Goal: Task Accomplishment & Management: Use online tool/utility

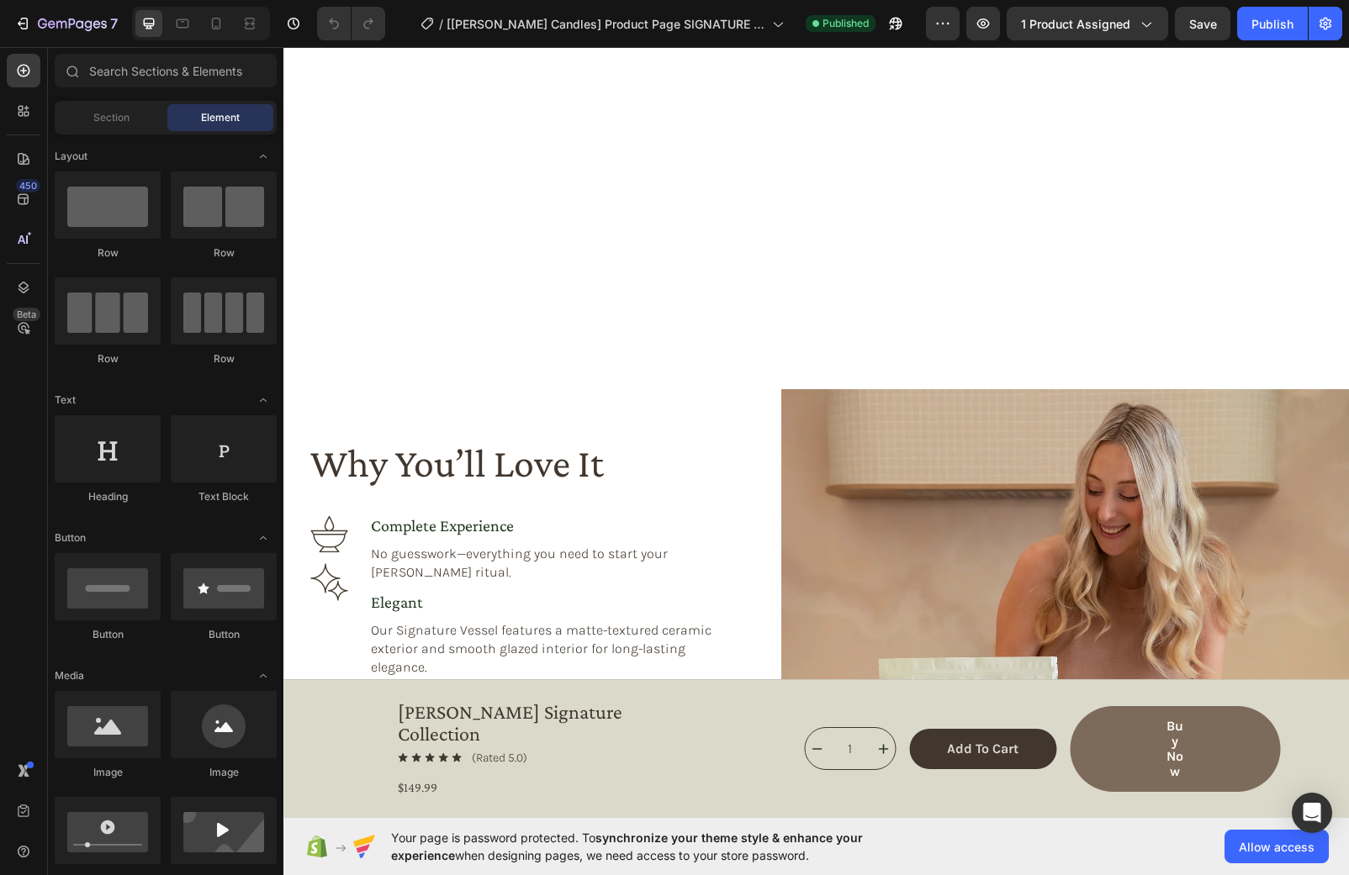
scroll to position [1567, 0]
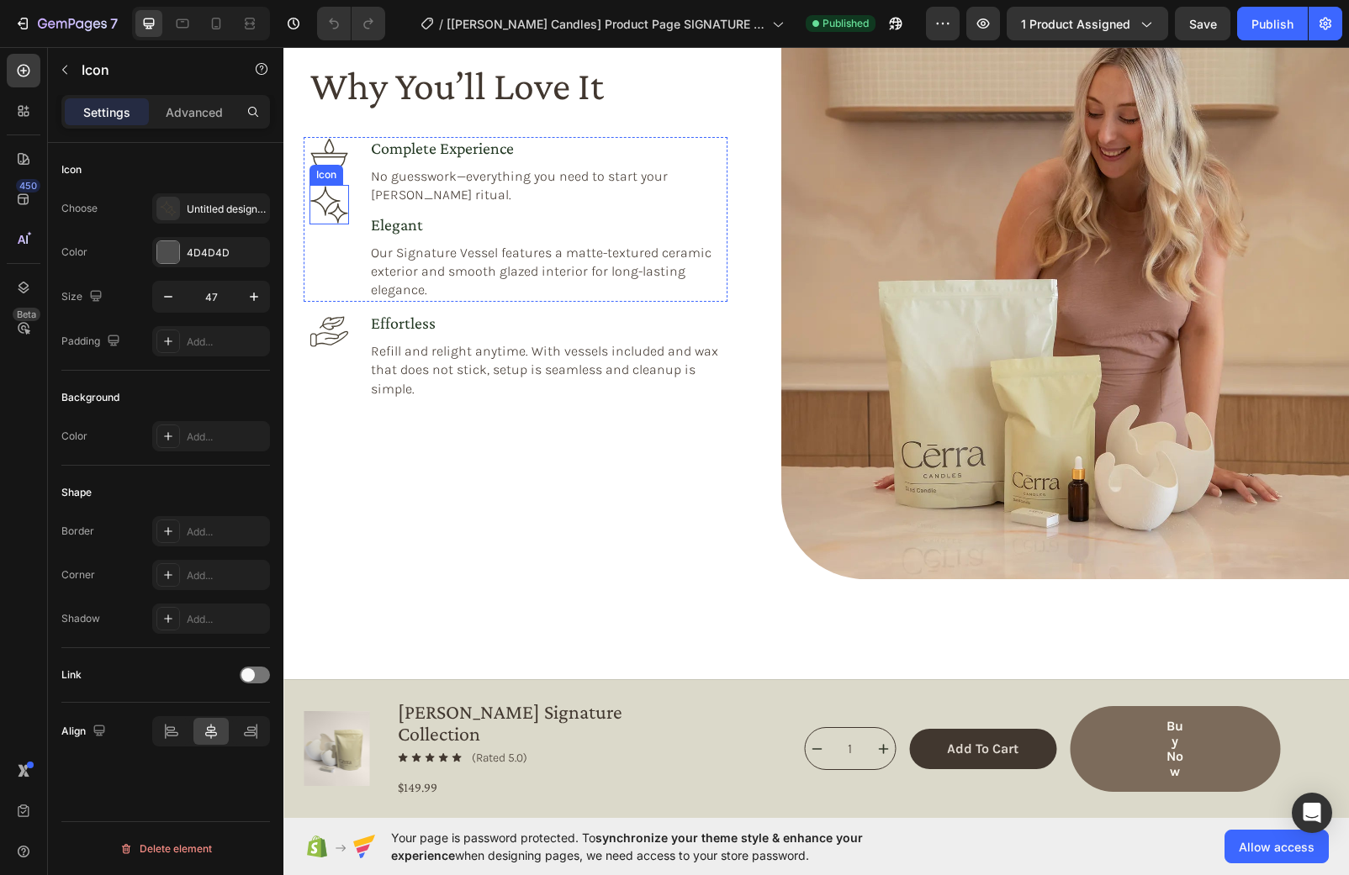
click at [331, 221] on icon at bounding box center [329, 205] width 40 height 40
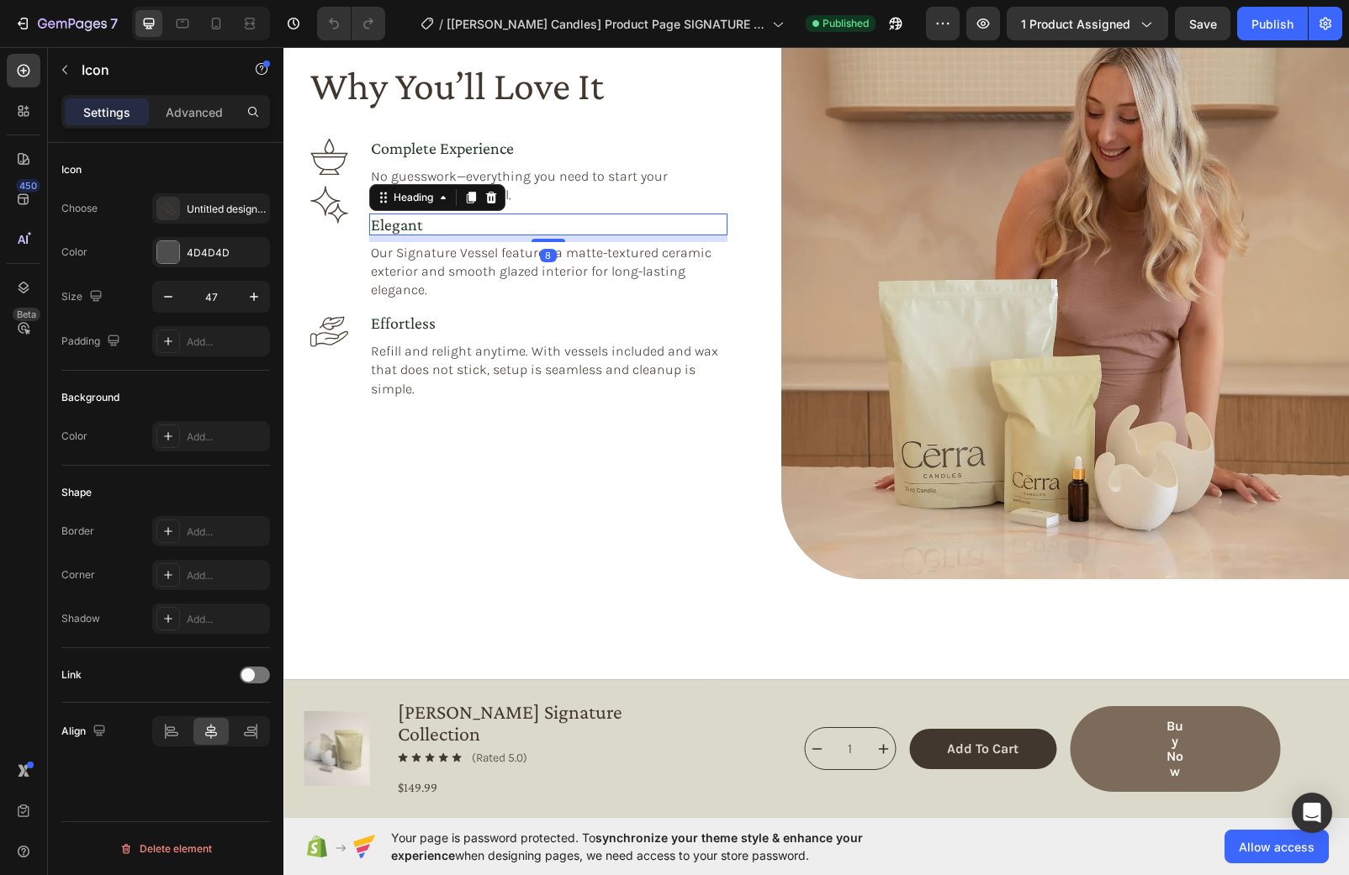
click at [382, 230] on h3 "elegant" at bounding box center [548, 225] width 358 height 22
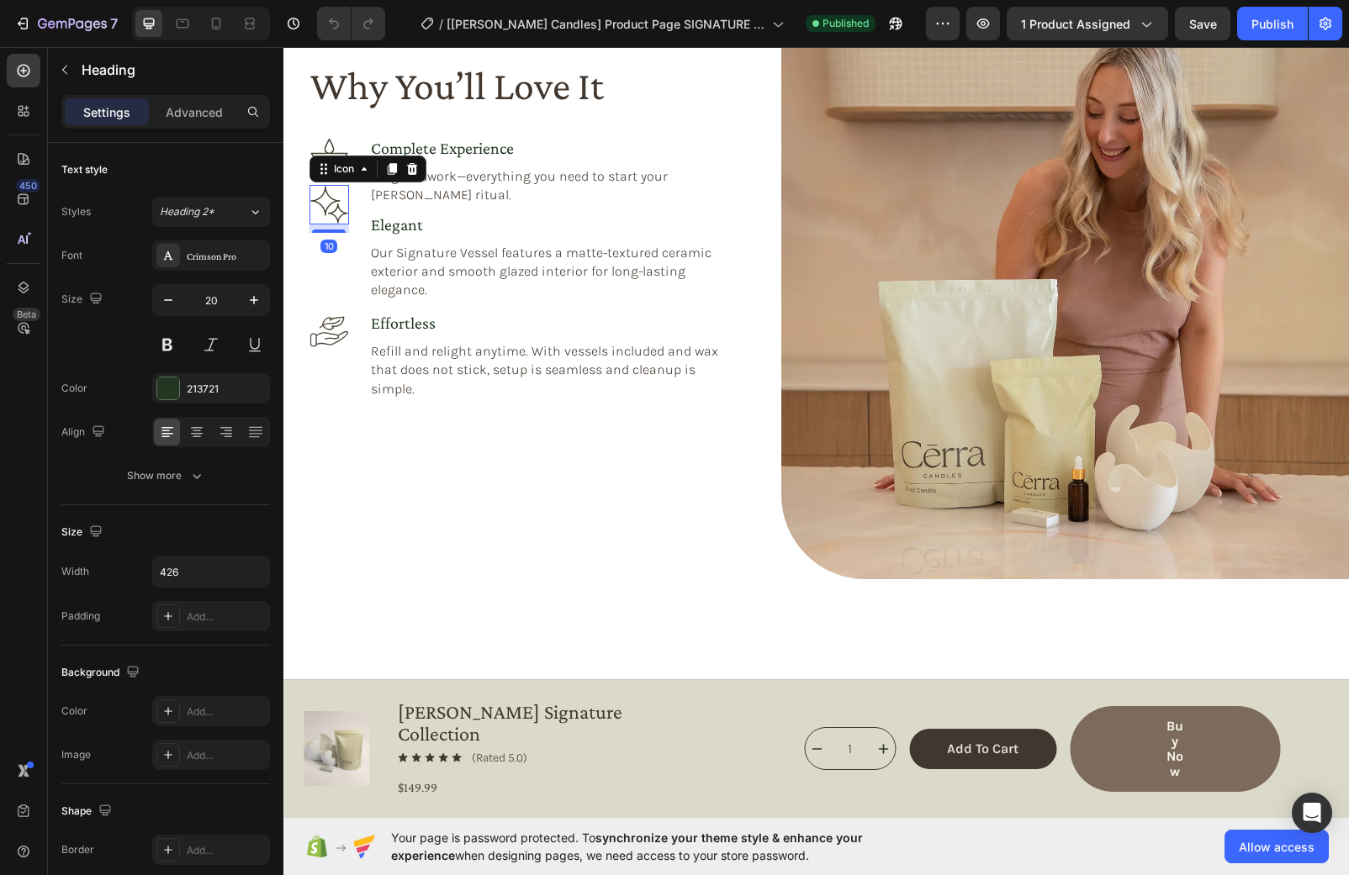
click at [331, 215] on icon at bounding box center [329, 205] width 40 height 40
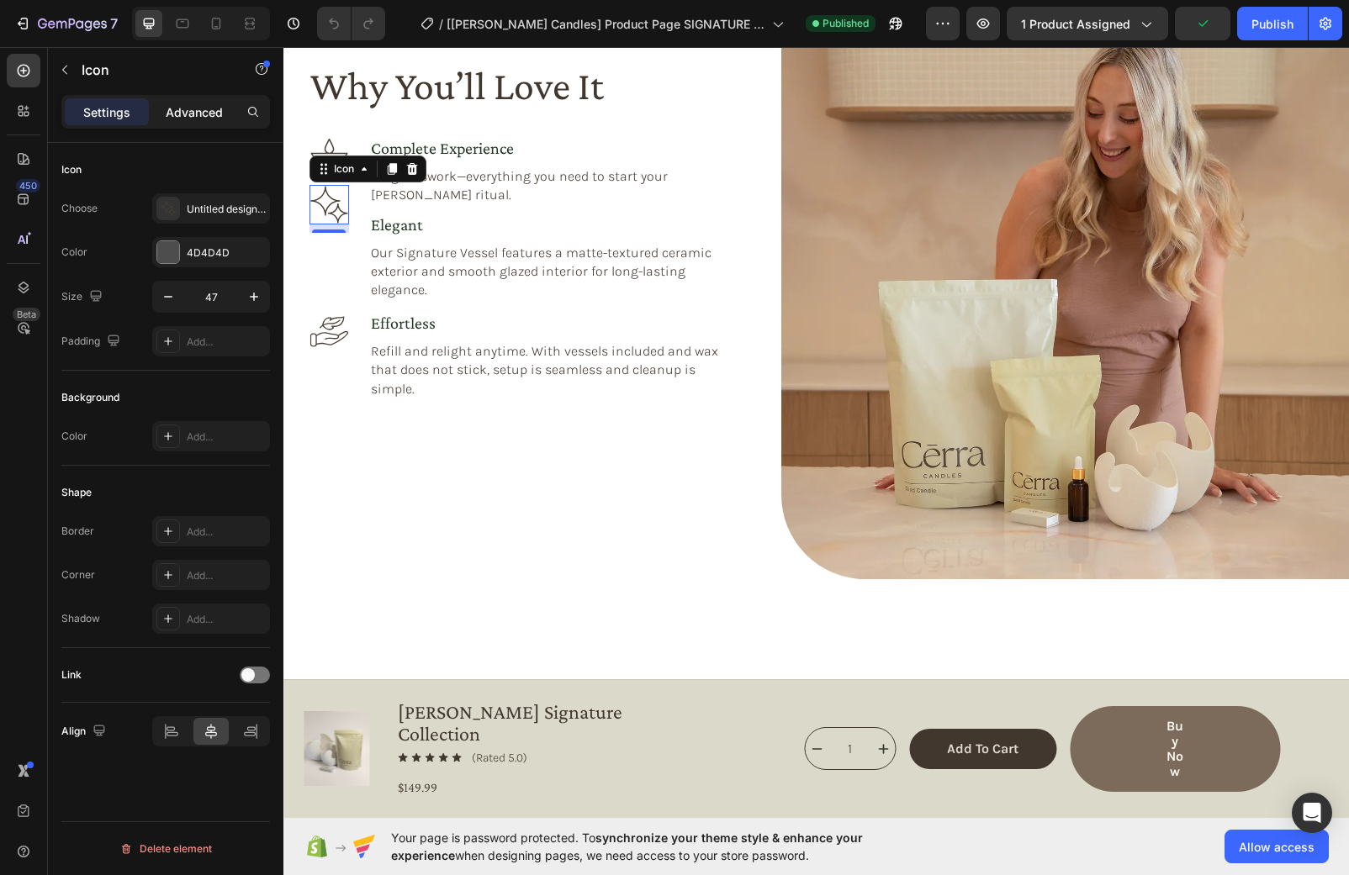
click at [198, 124] on div "Advanced" at bounding box center [194, 111] width 84 height 27
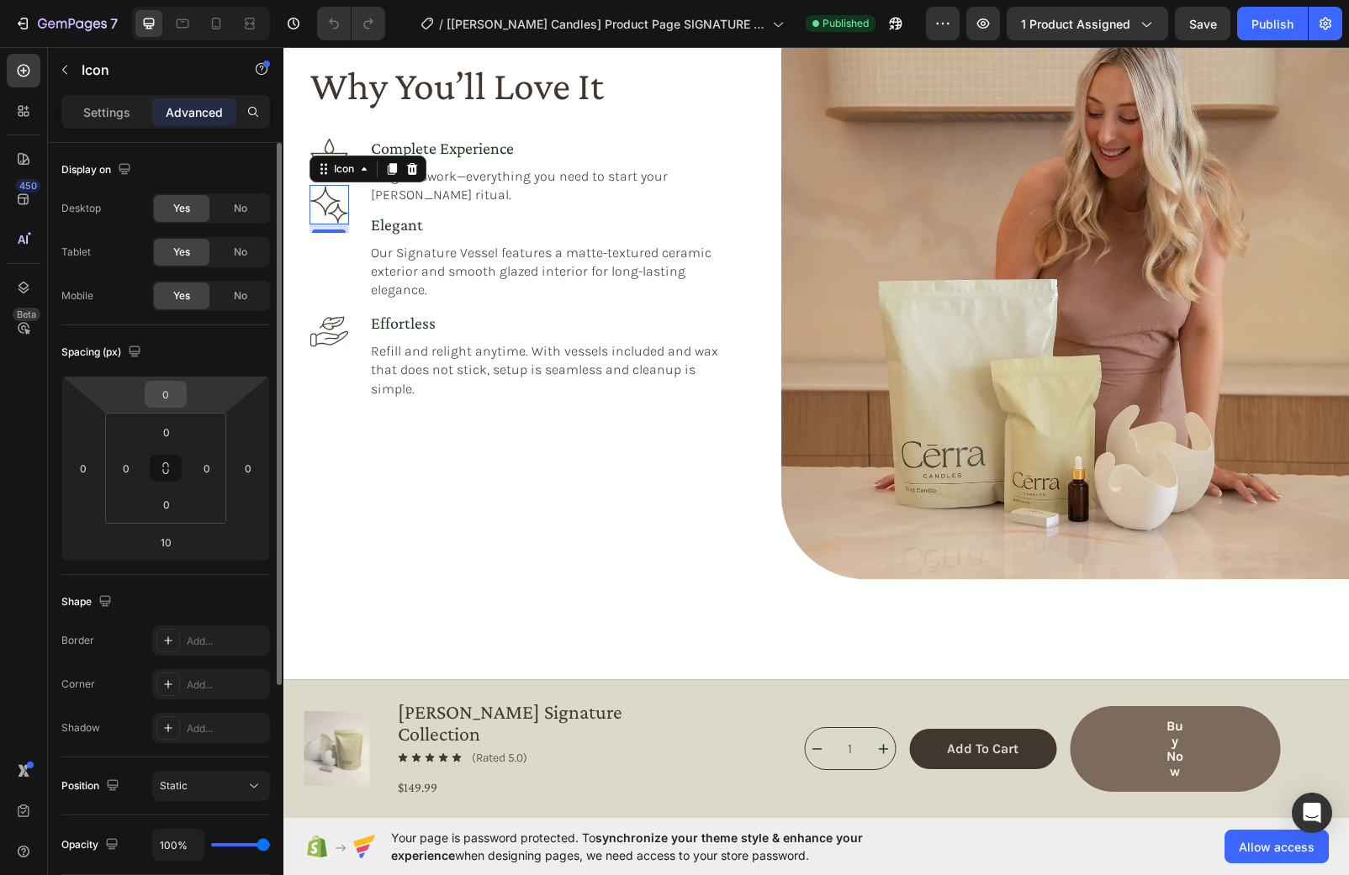
click at [178, 402] on input "0" at bounding box center [166, 394] width 34 height 25
type input "5"
type input "20"
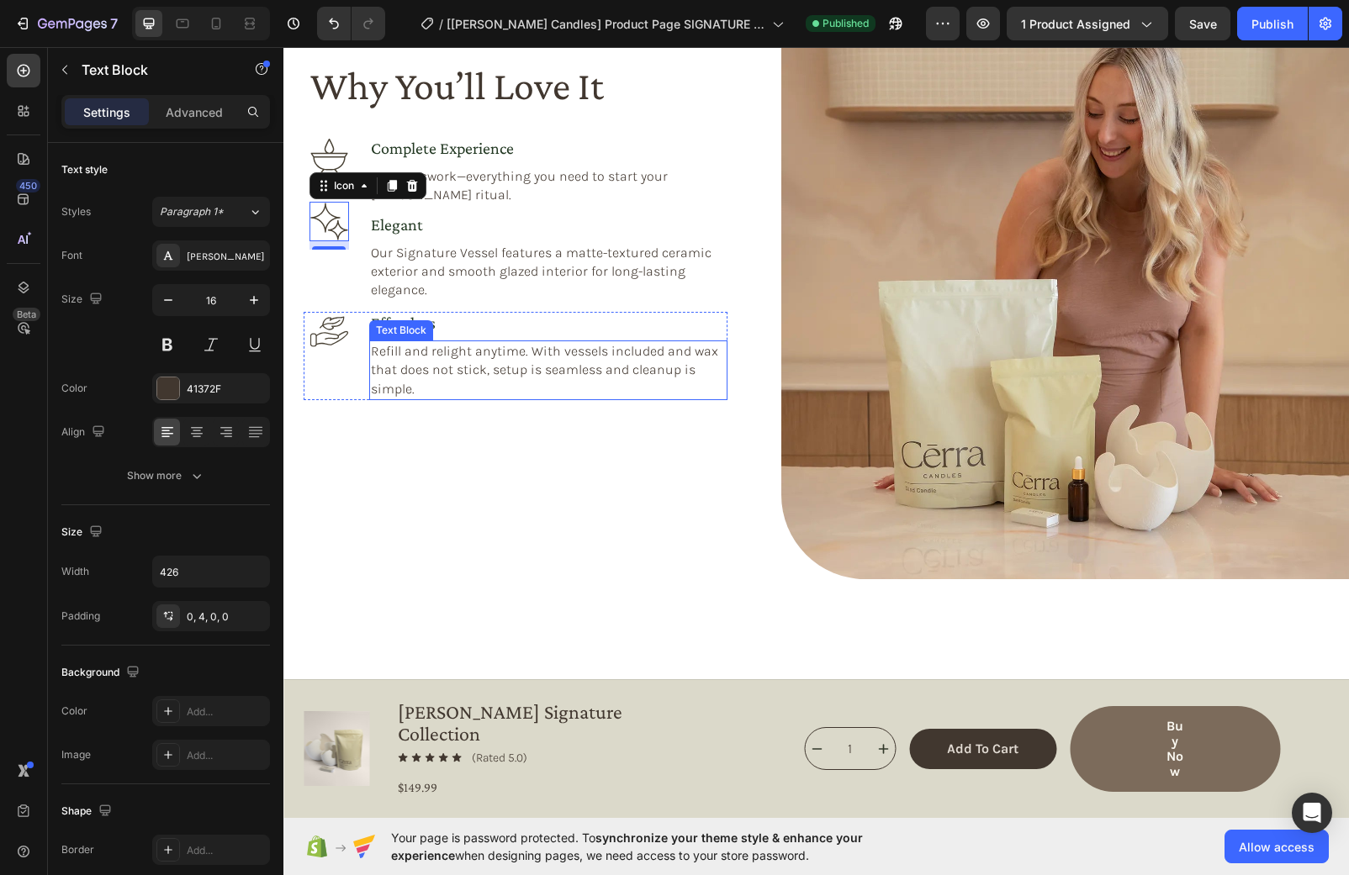
click at [569, 393] on p "Refill and relight anytime. With vessels included and wax that does not stick, …" at bounding box center [547, 370] width 353 height 56
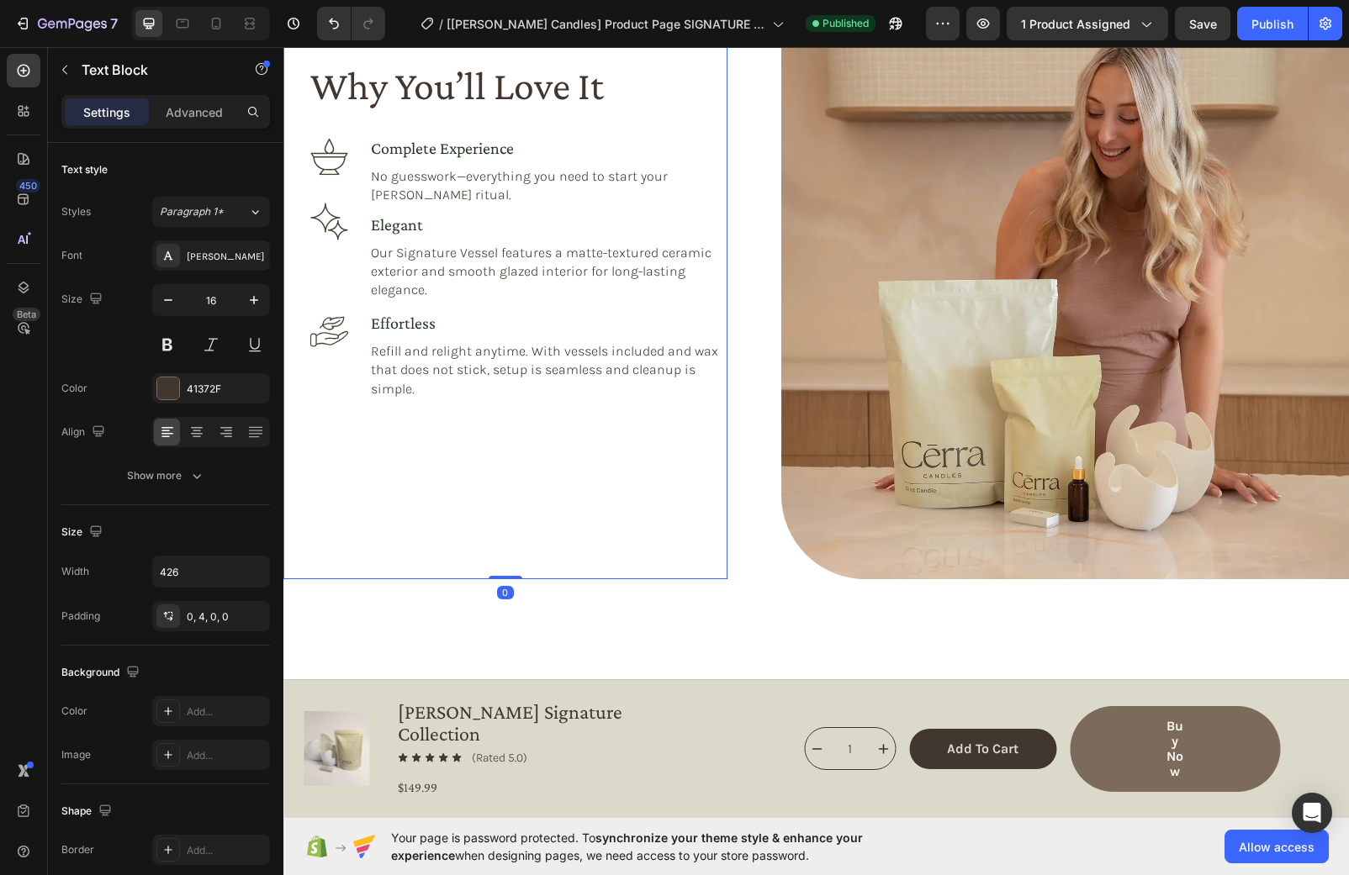
click at [609, 468] on div "Why You’ll Love It Heading Icon Icon complete experience Heading No guesswork—e…" at bounding box center [516, 320] width 424 height 517
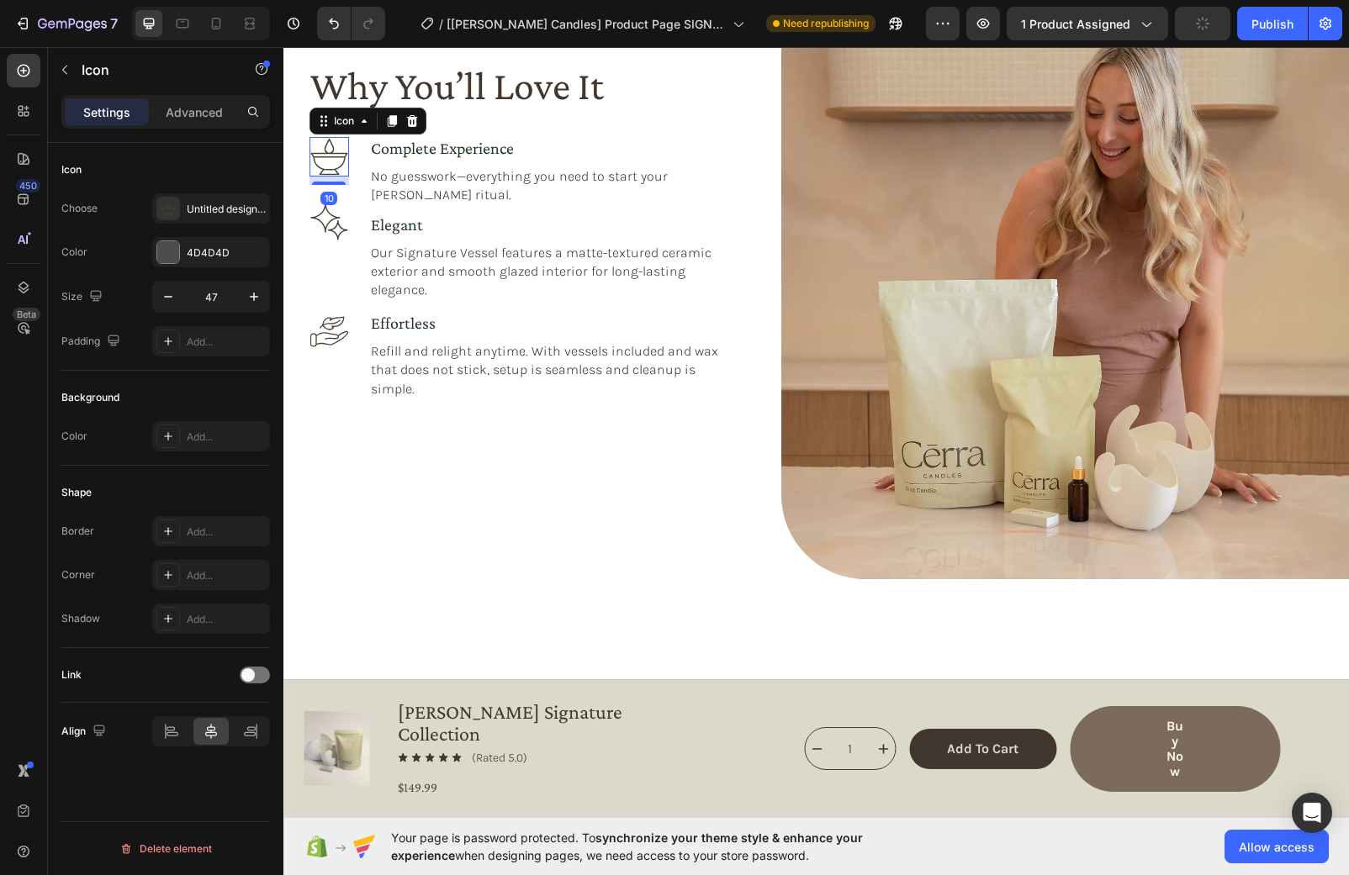
click at [322, 152] on icon at bounding box center [328, 157] width 37 height 36
click at [204, 112] on p "Advanced" at bounding box center [194, 112] width 57 height 18
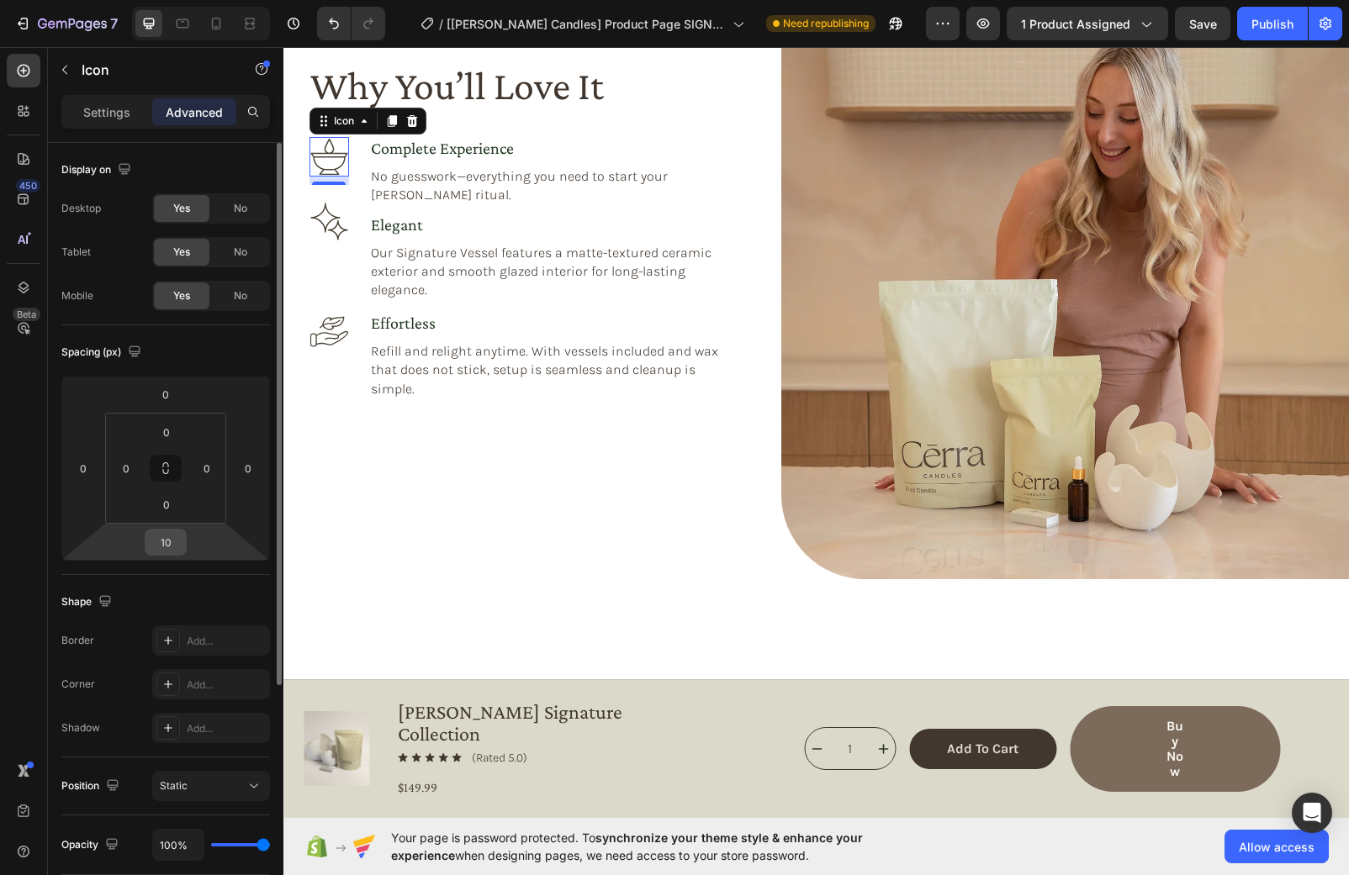
click at [167, 542] on input "10" at bounding box center [166, 542] width 34 height 25
type input "2"
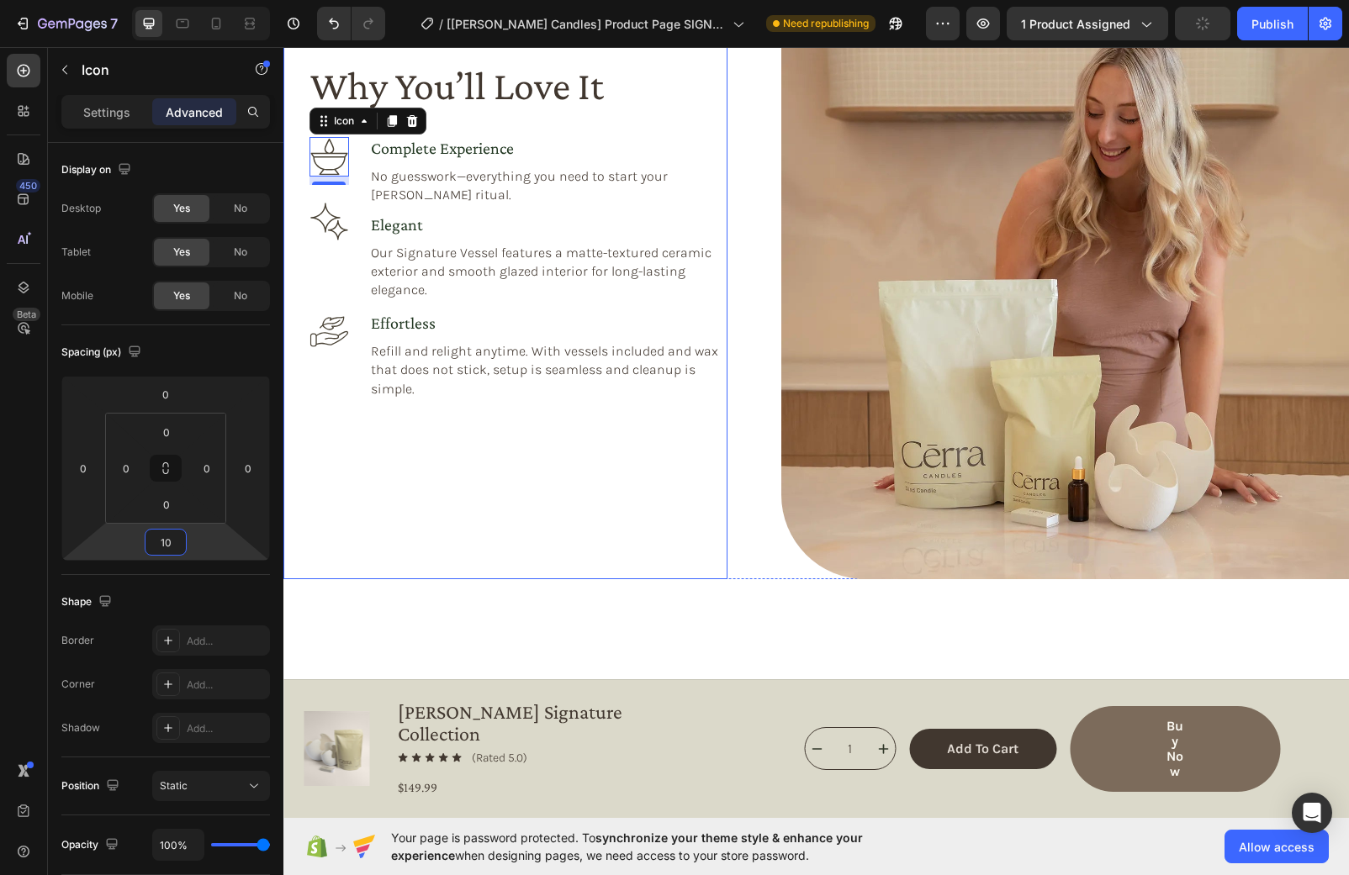
type input "1"
type input "20"
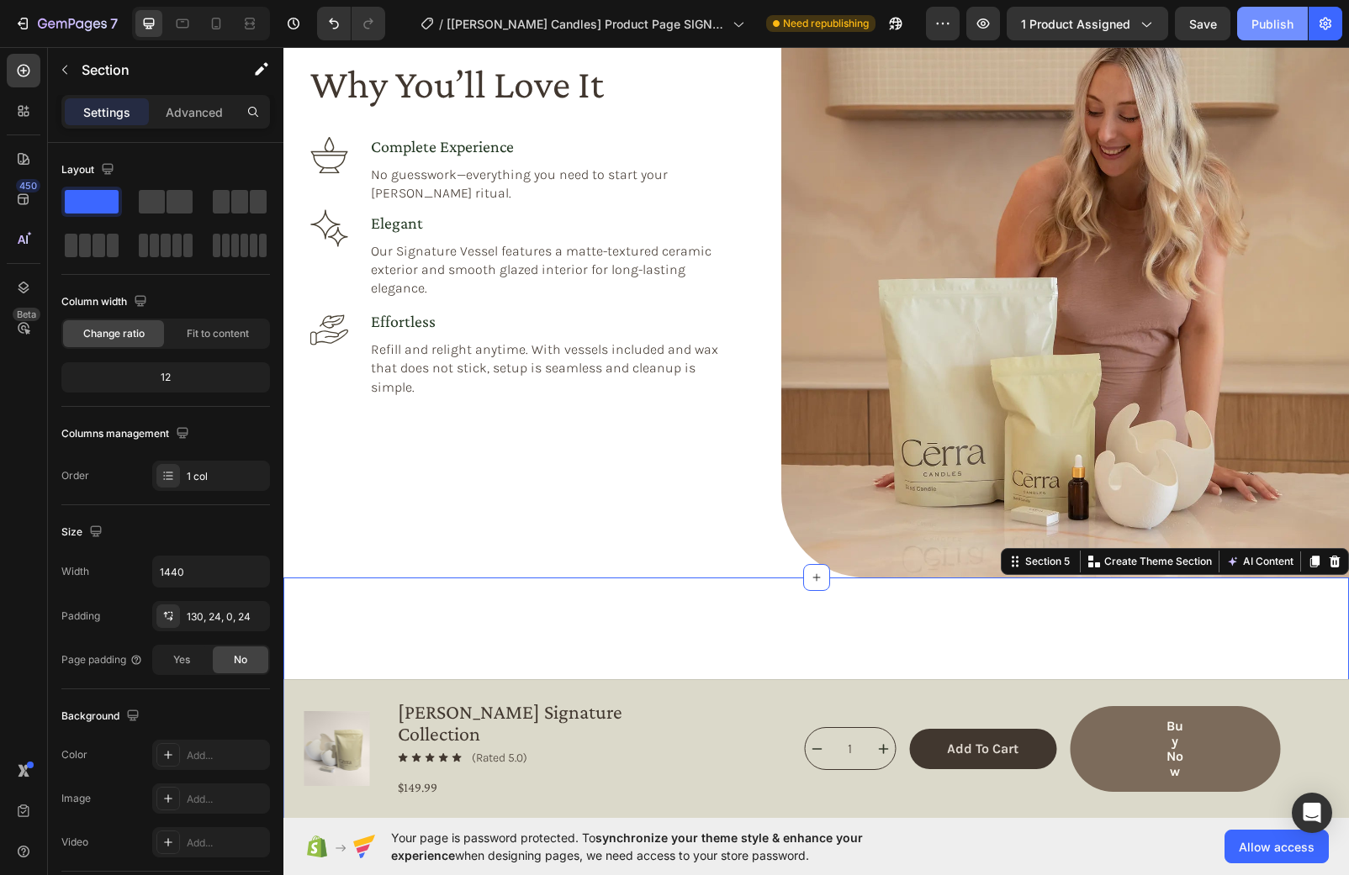
click at [1273, 24] on div "Publish" at bounding box center [1272, 24] width 42 height 18
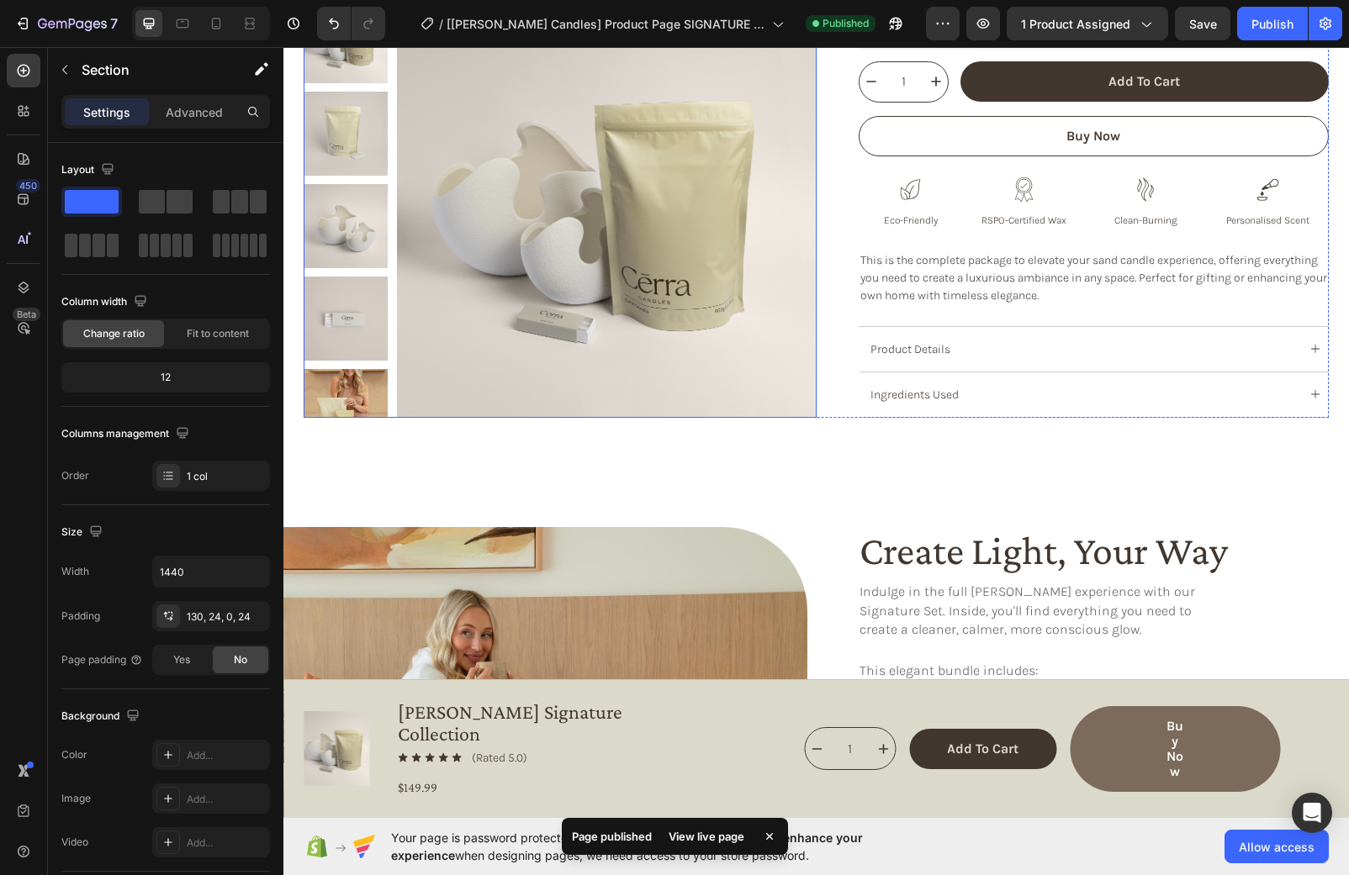
scroll to position [0, 0]
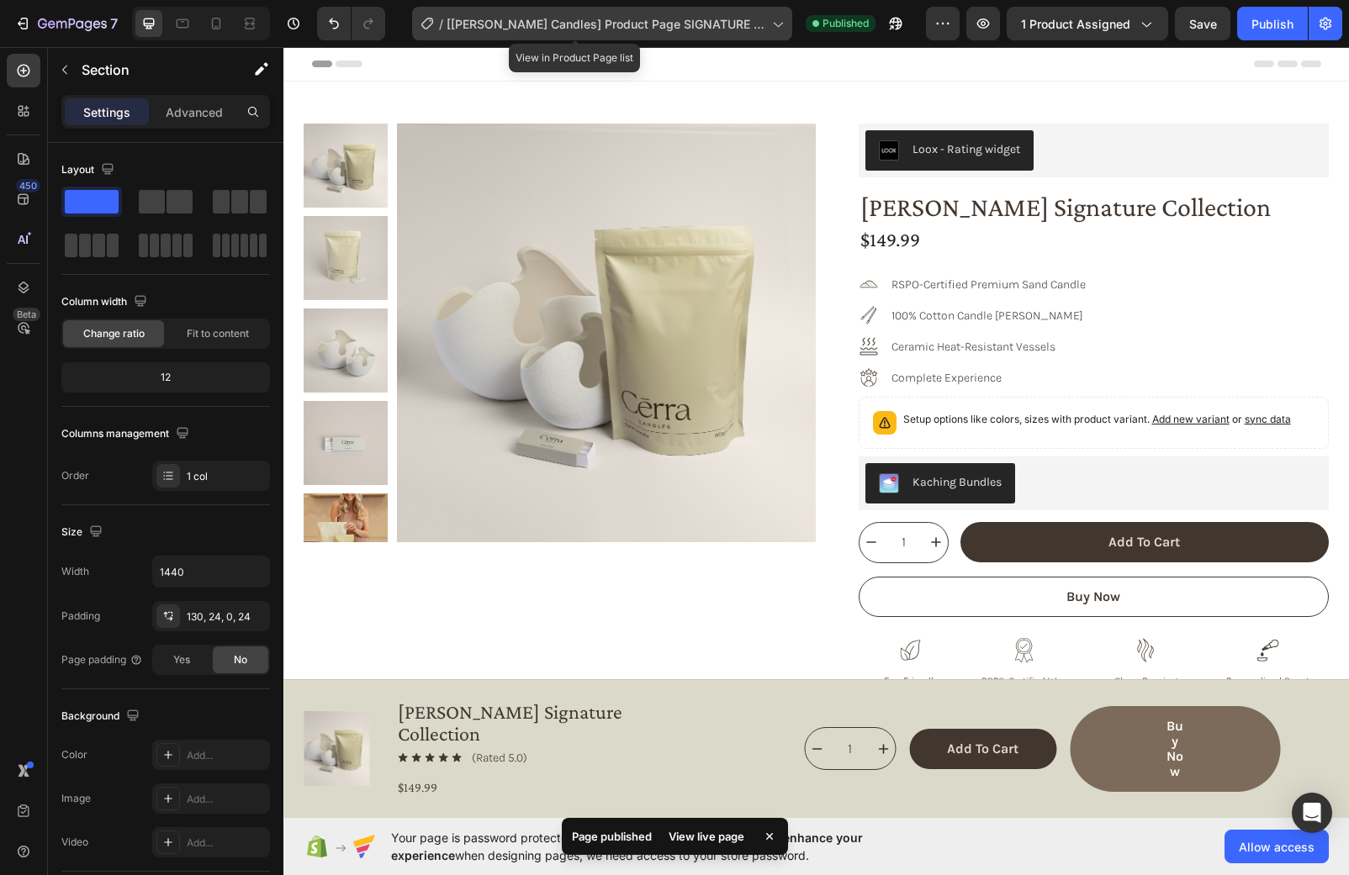
click at [769, 30] on icon at bounding box center [777, 23] width 17 height 17
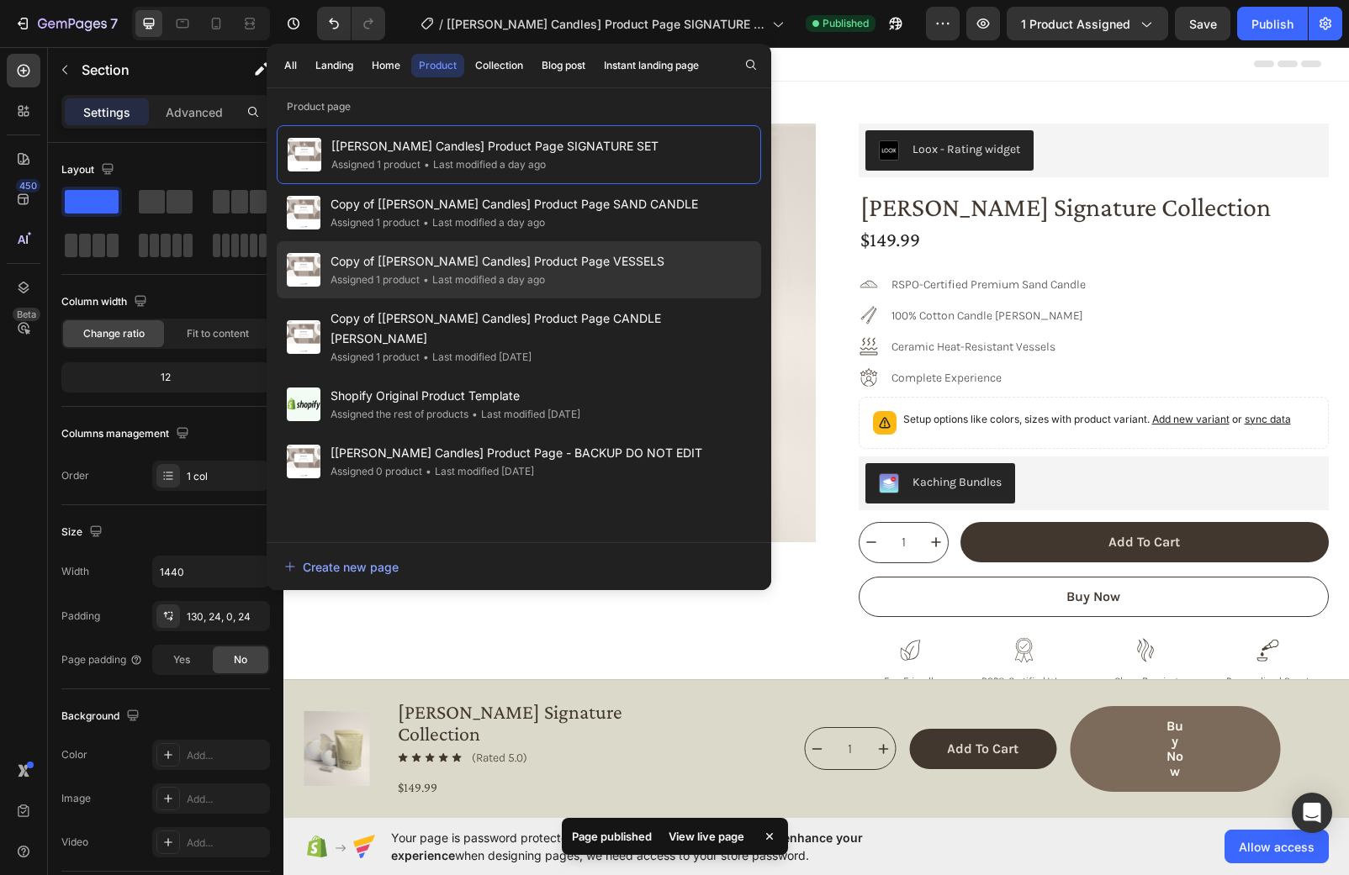
click at [603, 299] on div "Copy of [[PERSON_NAME] Candles] Product Page VESSELS Assigned 1 product • Last …" at bounding box center [519, 337] width 484 height 77
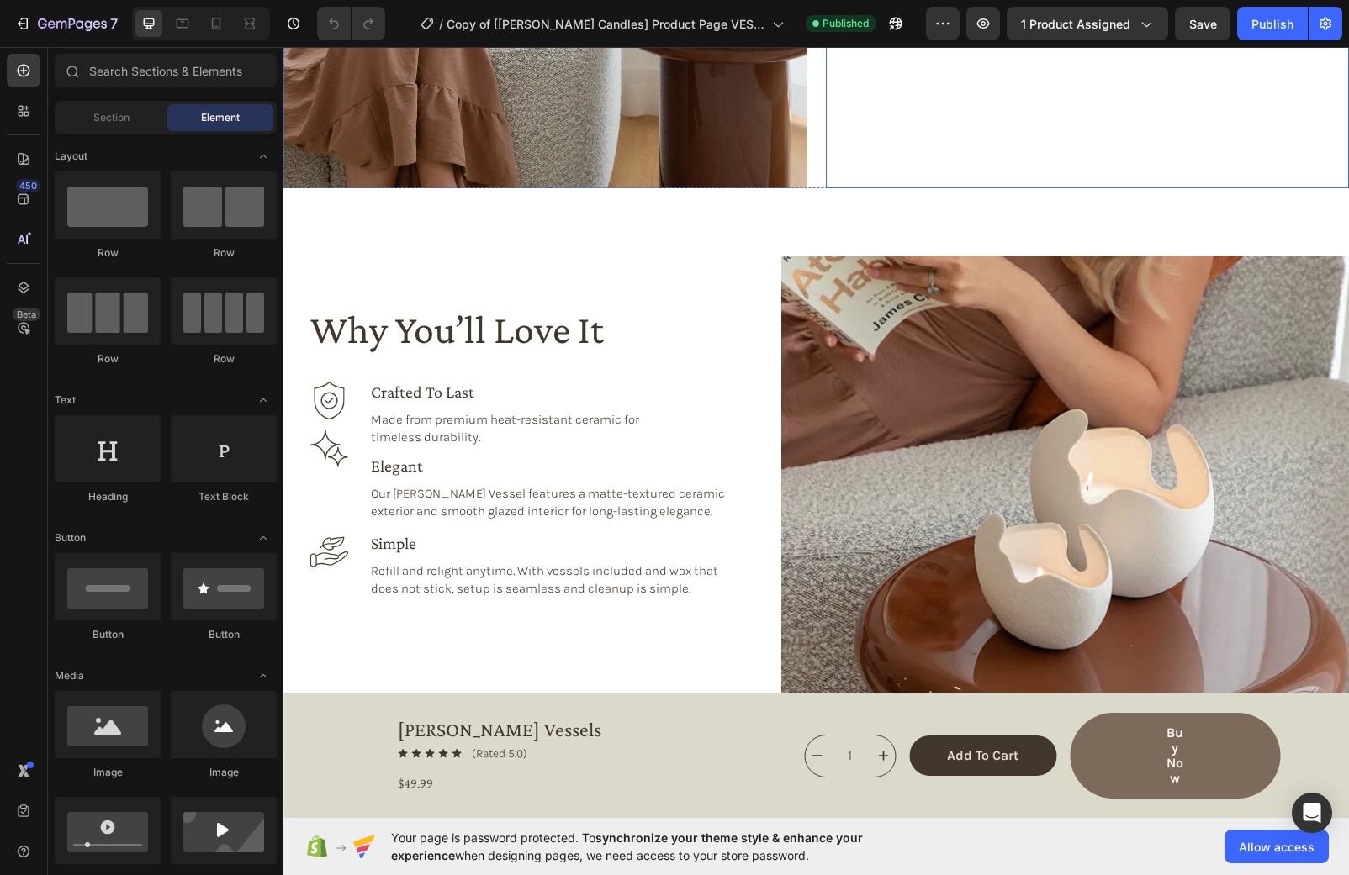
scroll to position [1361, 0]
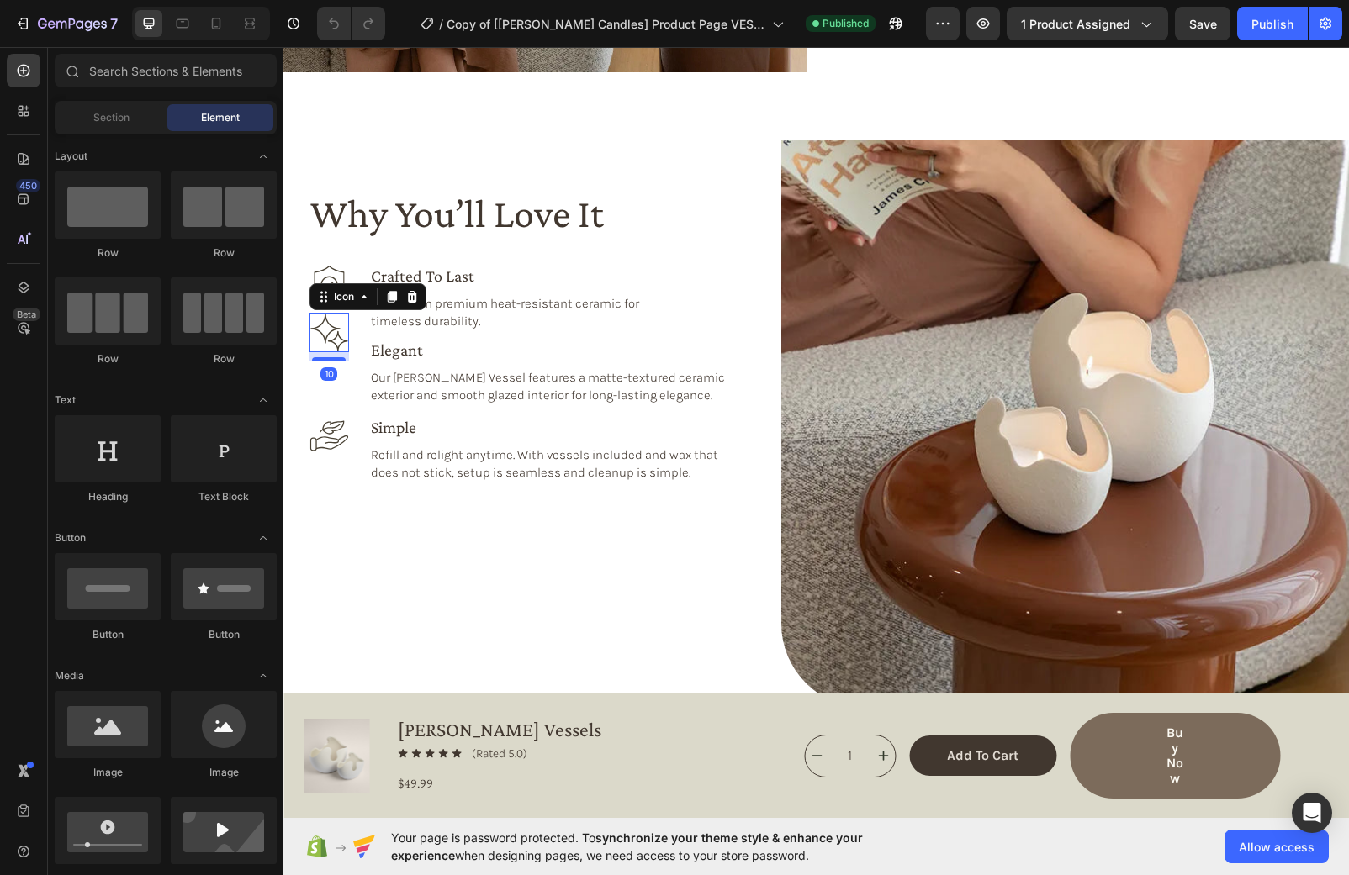
drag, startPoint x: 325, startPoint y: 334, endPoint x: 330, endPoint y: 341, distance: 9.1
click at [325, 334] on icon at bounding box center [329, 333] width 40 height 40
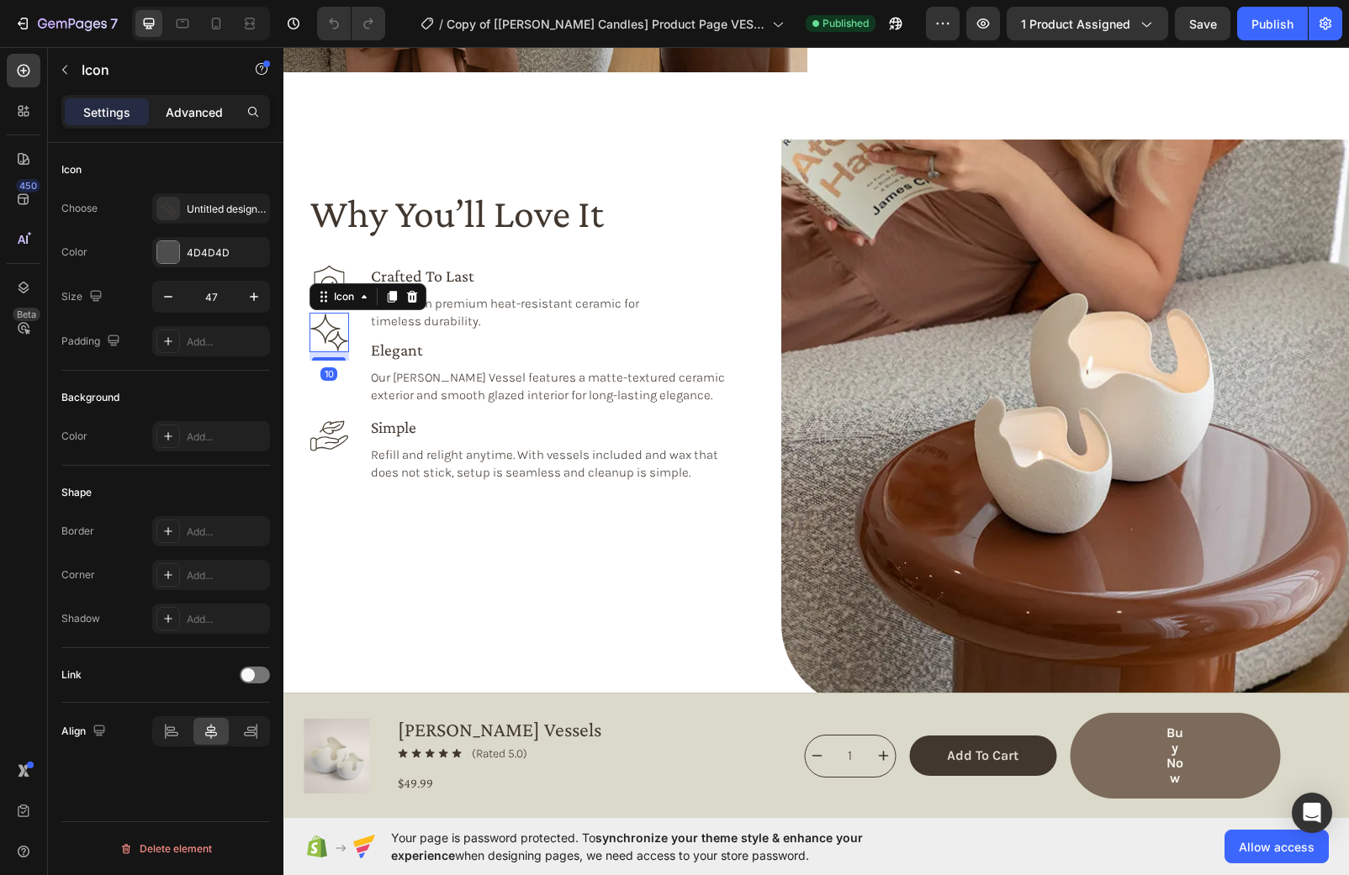
click at [210, 124] on div "Advanced" at bounding box center [194, 111] width 84 height 27
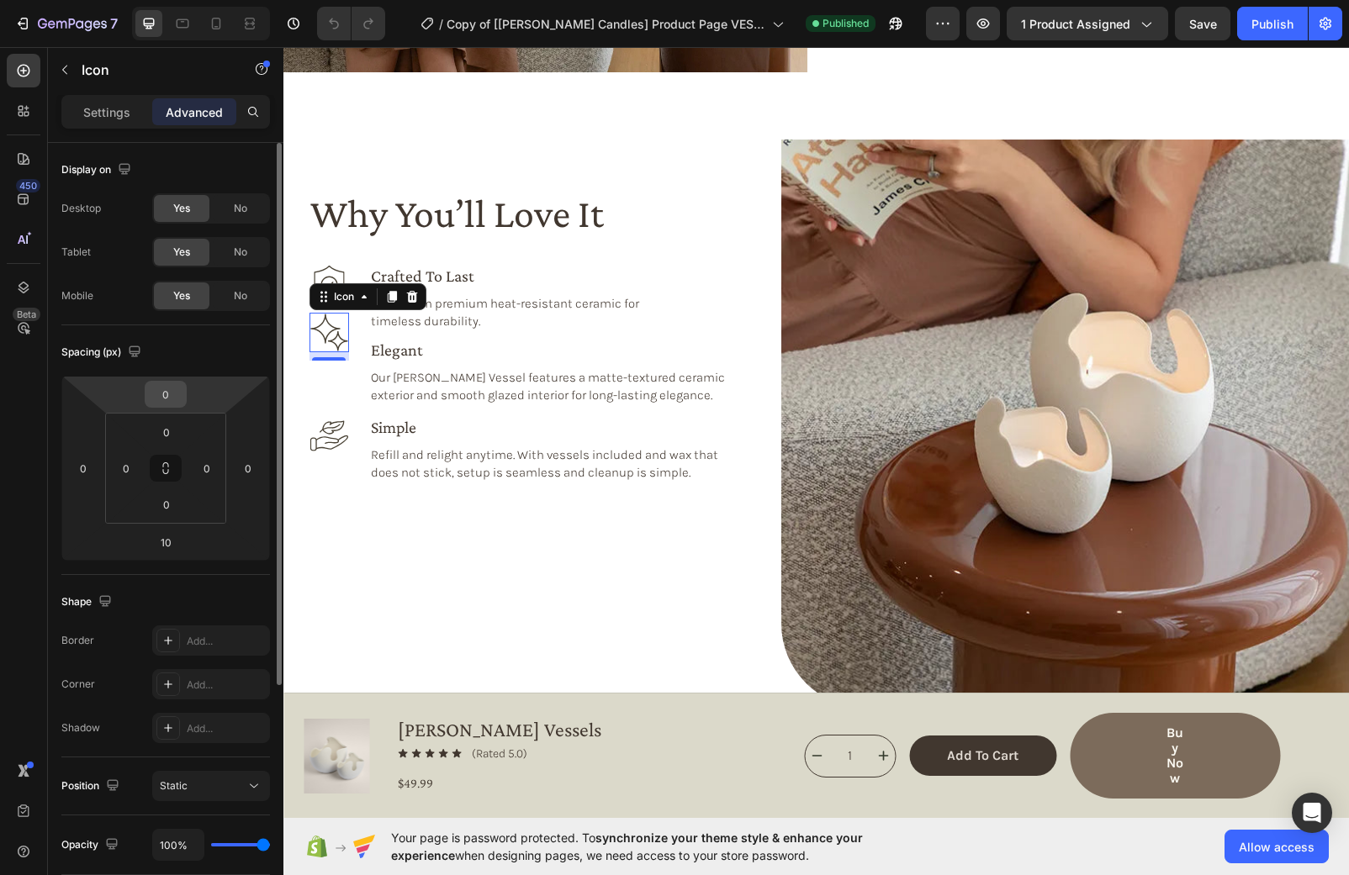
click at [172, 401] on input "0" at bounding box center [166, 394] width 34 height 25
type input "20"
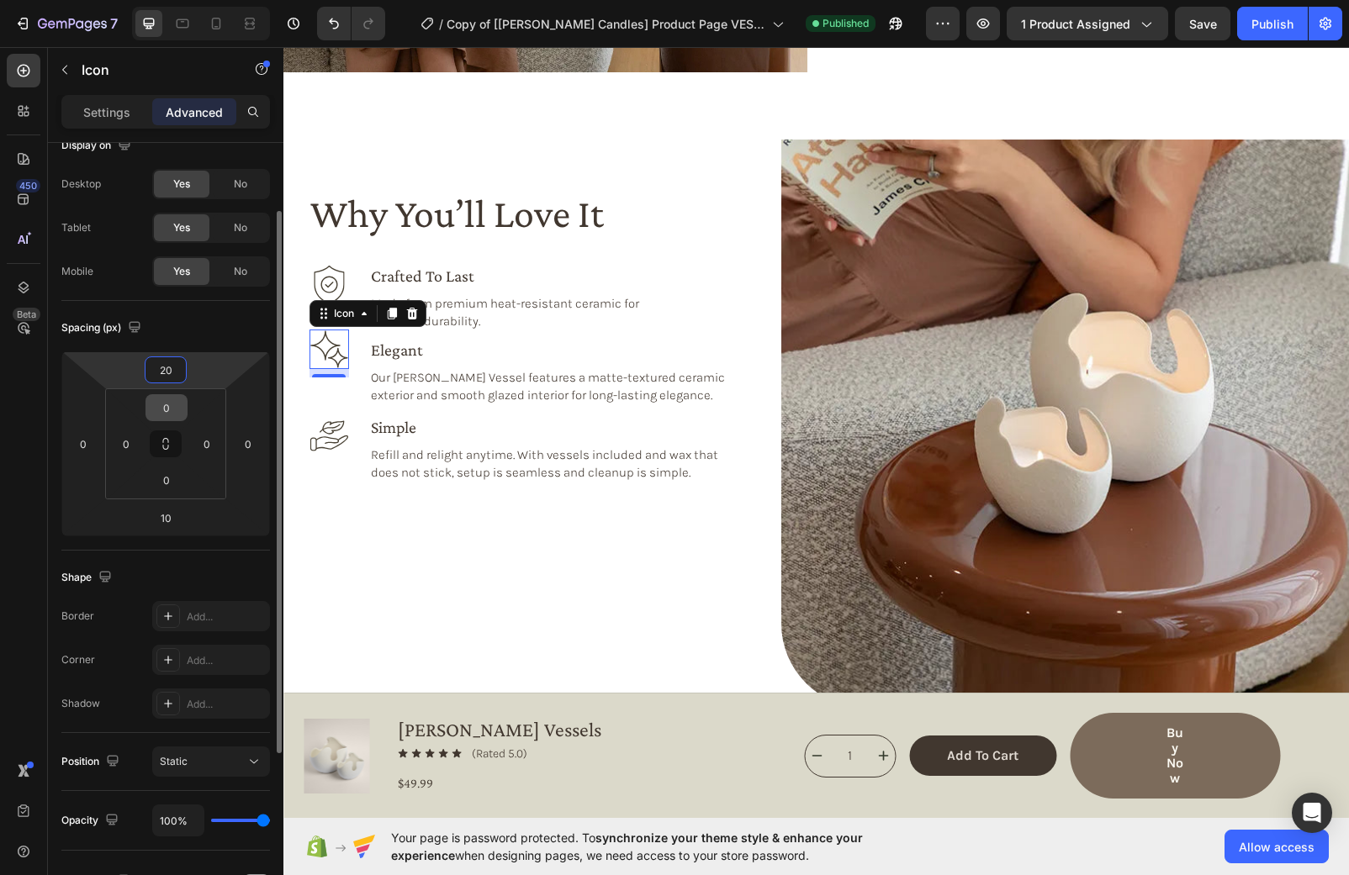
scroll to position [55, 0]
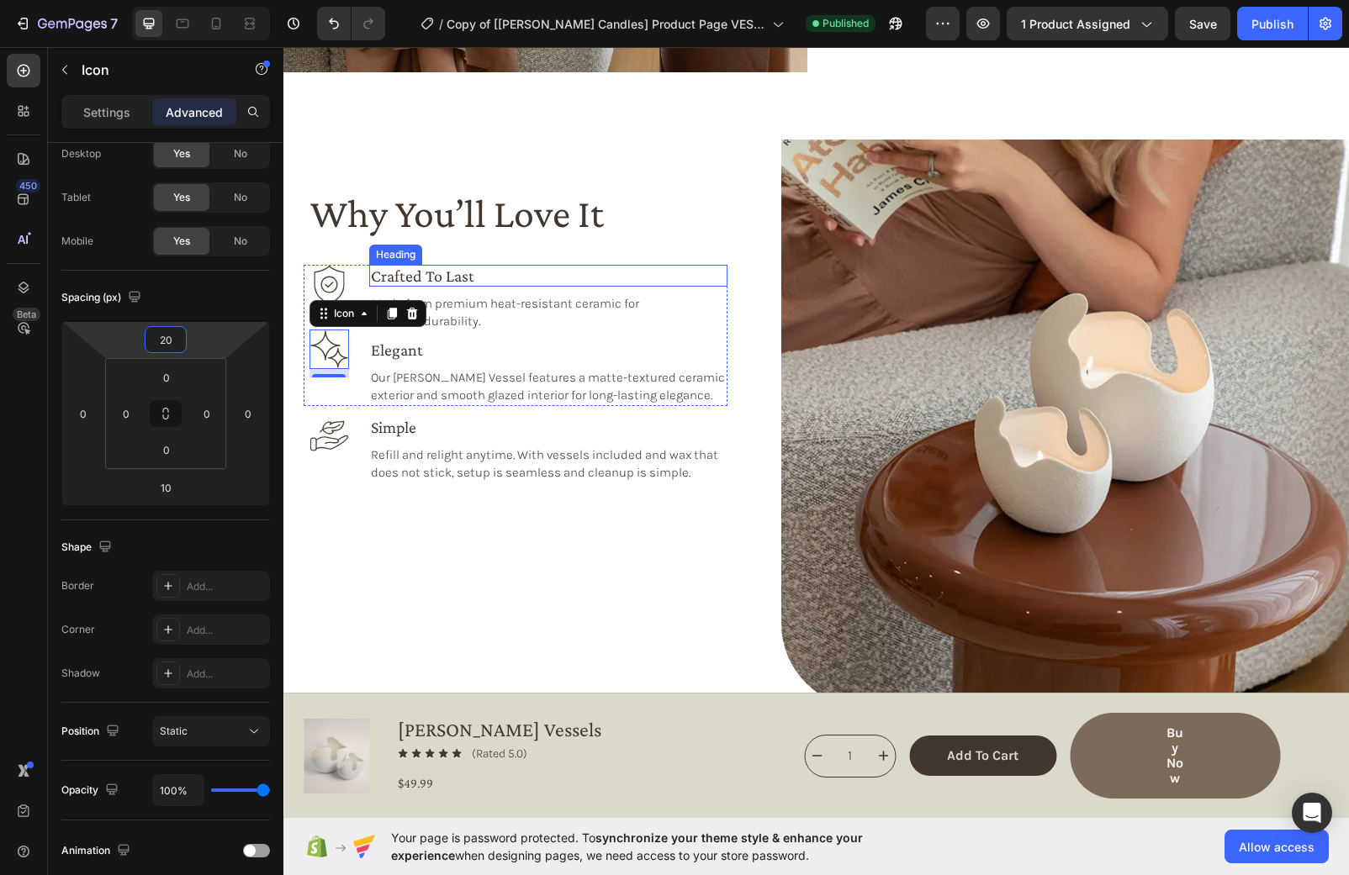
click at [627, 277] on h3 "crafted to last" at bounding box center [548, 276] width 358 height 22
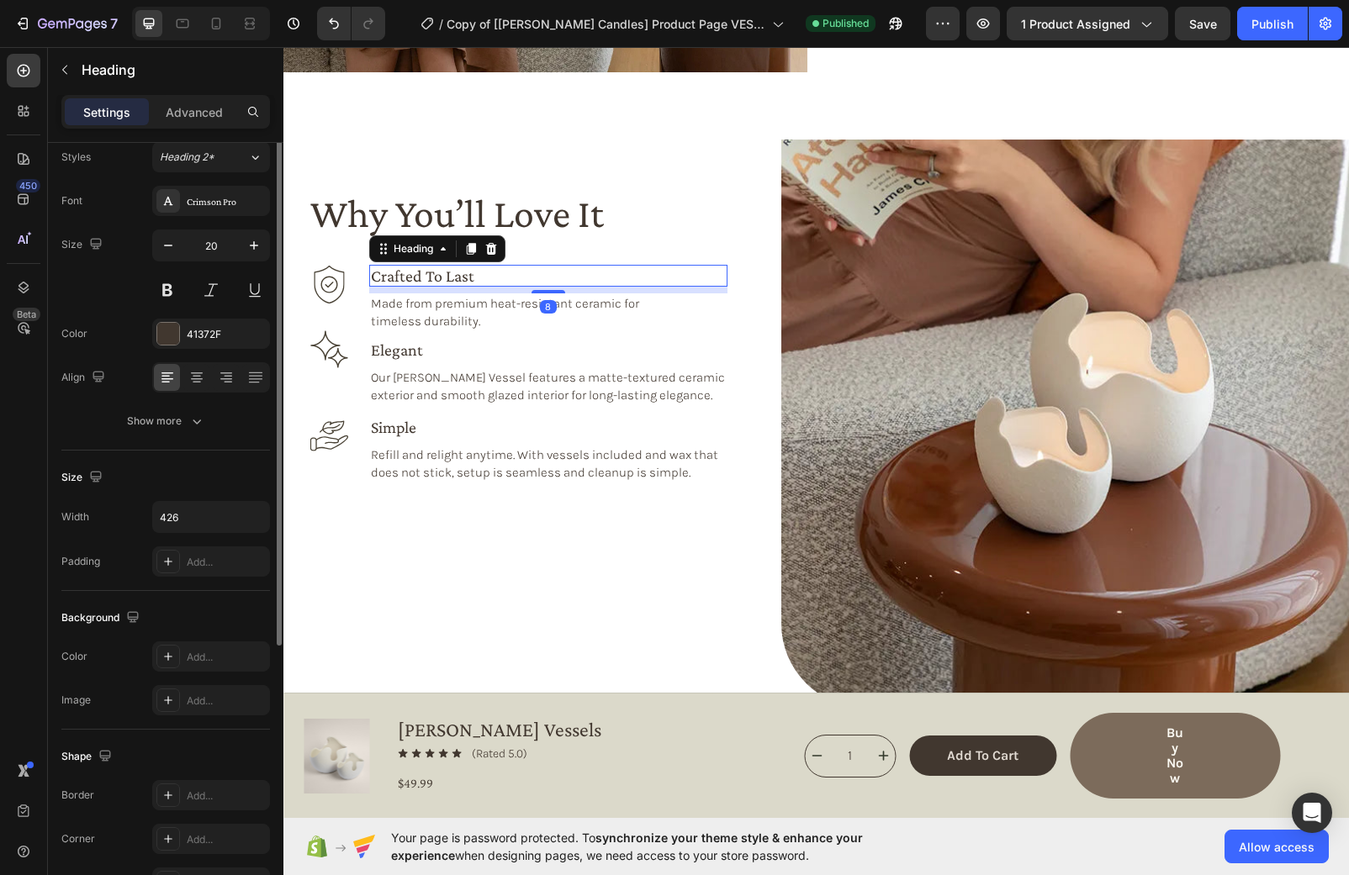
scroll to position [0, 0]
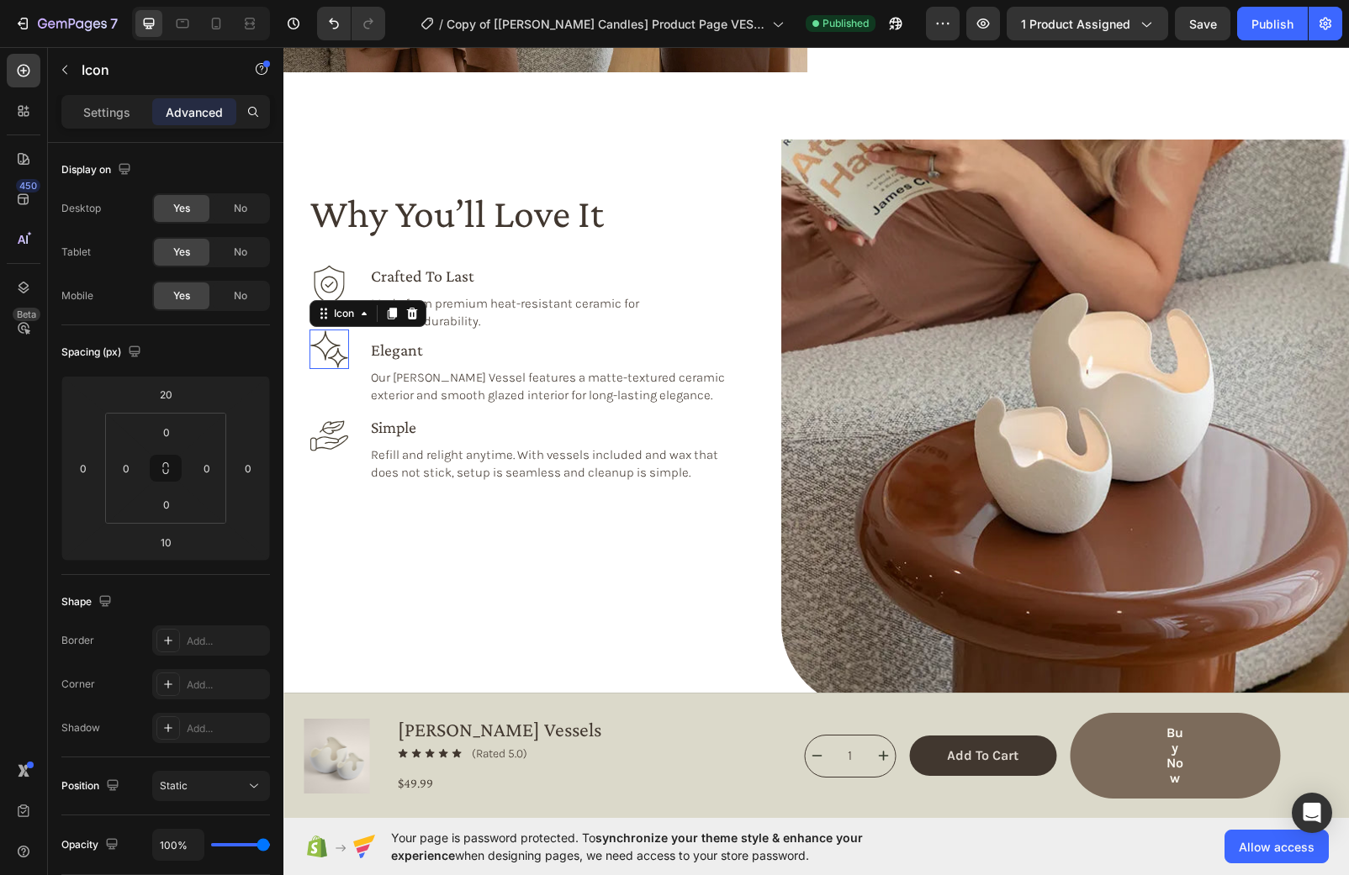
click at [337, 349] on icon at bounding box center [329, 349] width 38 height 38
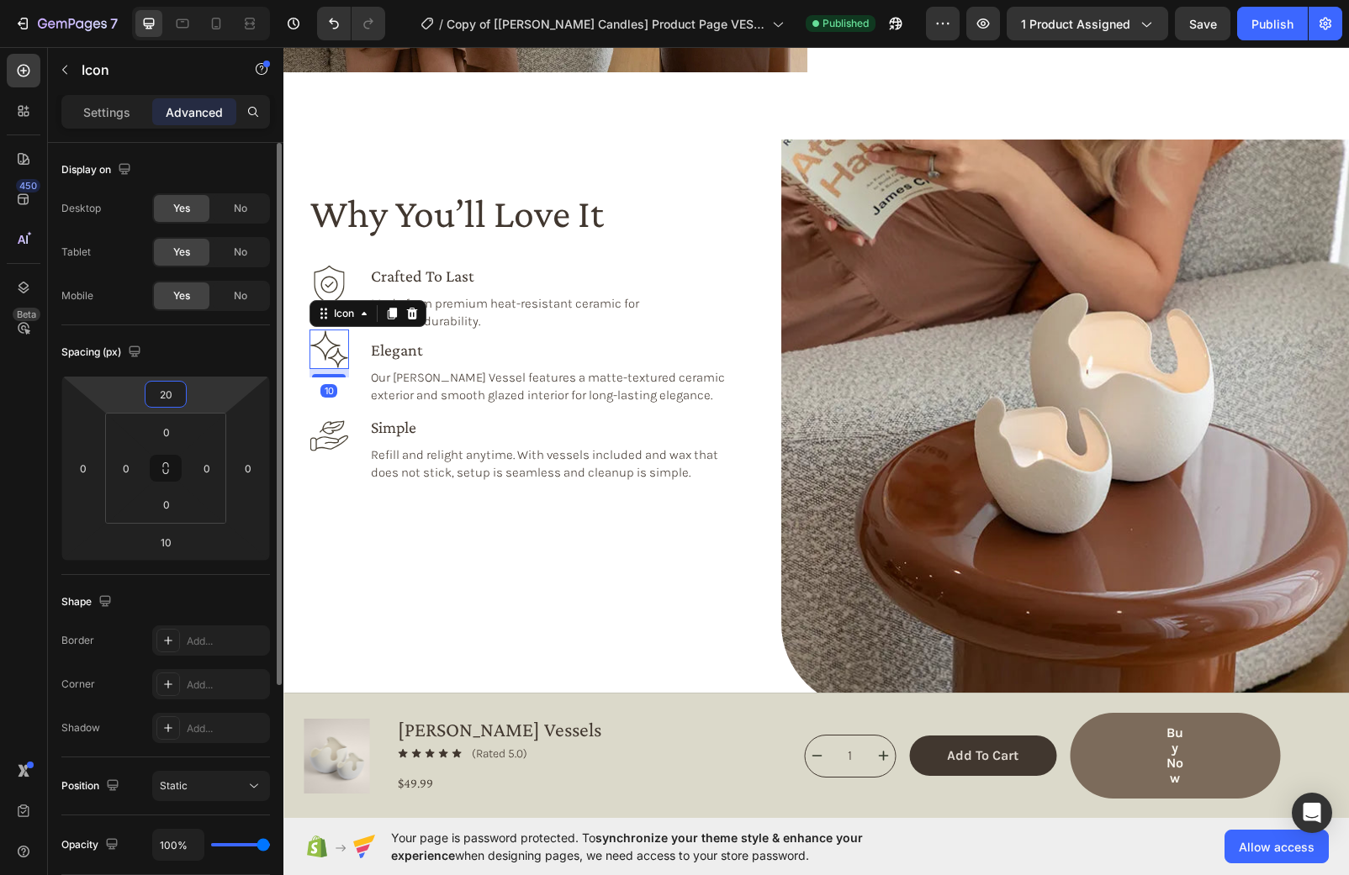
click at [173, 395] on input "20" at bounding box center [166, 394] width 34 height 25
type input "25"
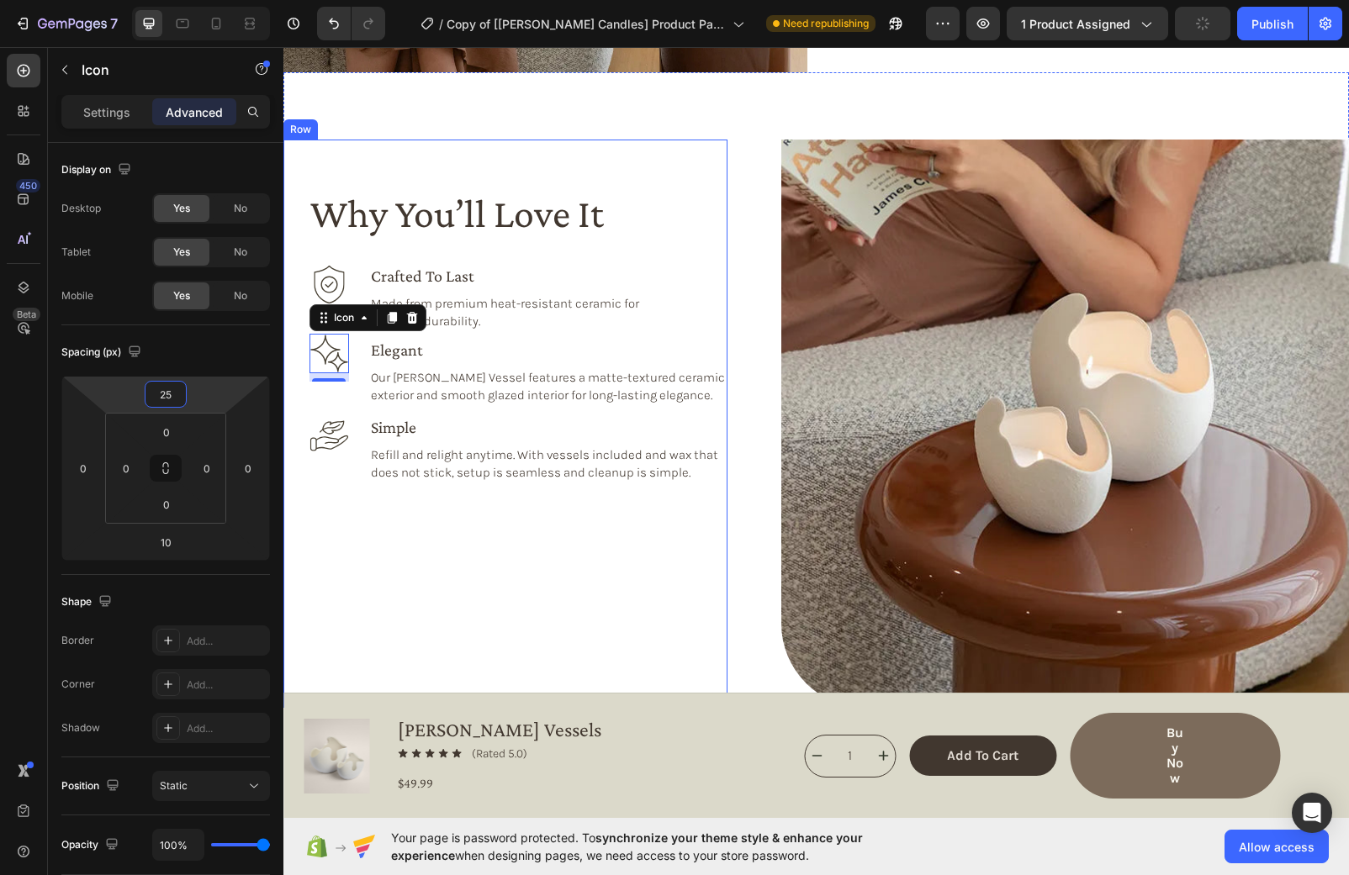
click at [500, 537] on div "Why You’ll Love It Heading Icon Icon 10 crafted to last Heading Made from premi…" at bounding box center [516, 448] width 424 height 517
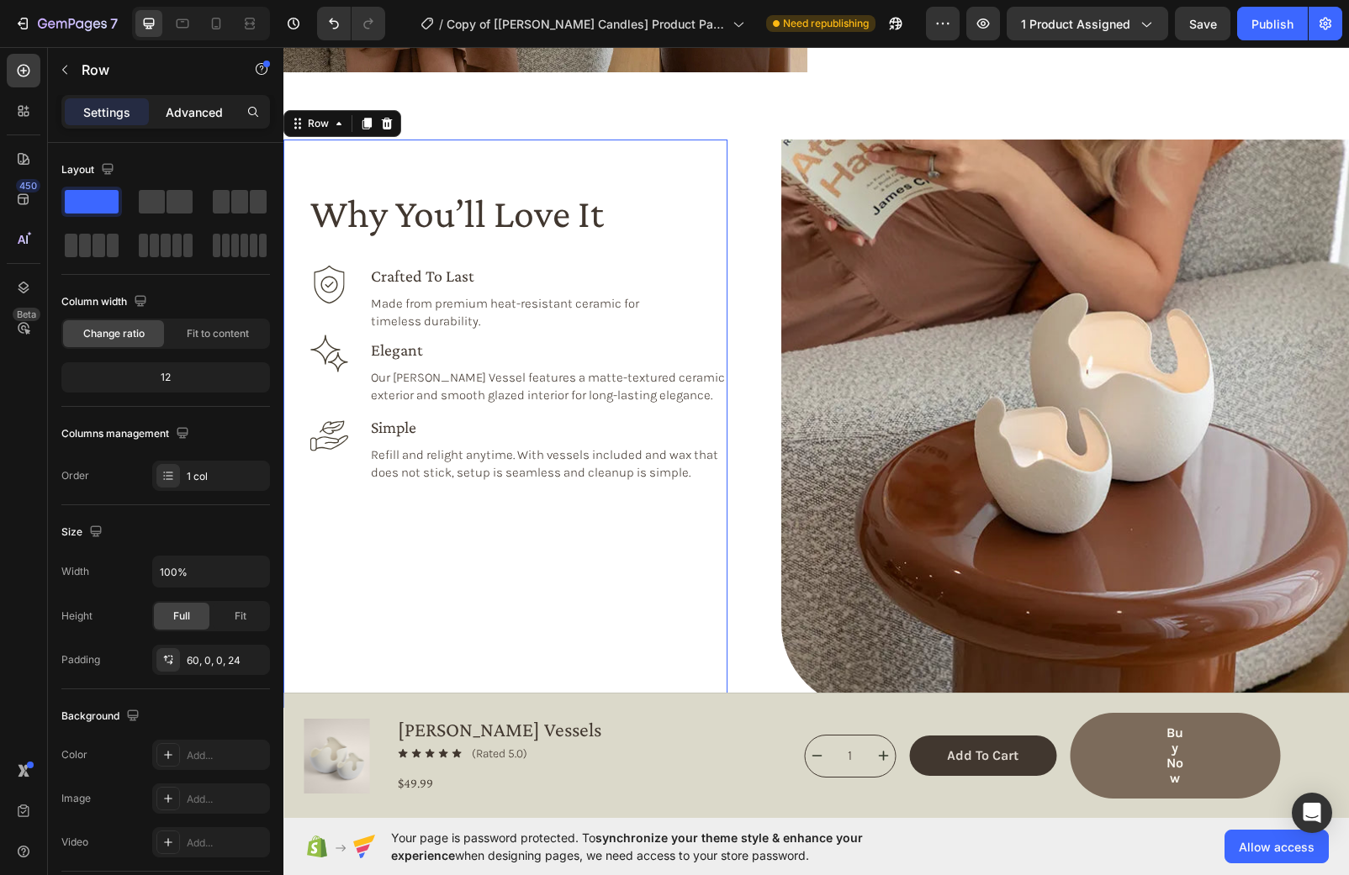
drag, startPoint x: 183, startPoint y: 114, endPoint x: 188, endPoint y: 146, distance: 33.1
click at [183, 114] on p "Advanced" at bounding box center [194, 112] width 57 height 18
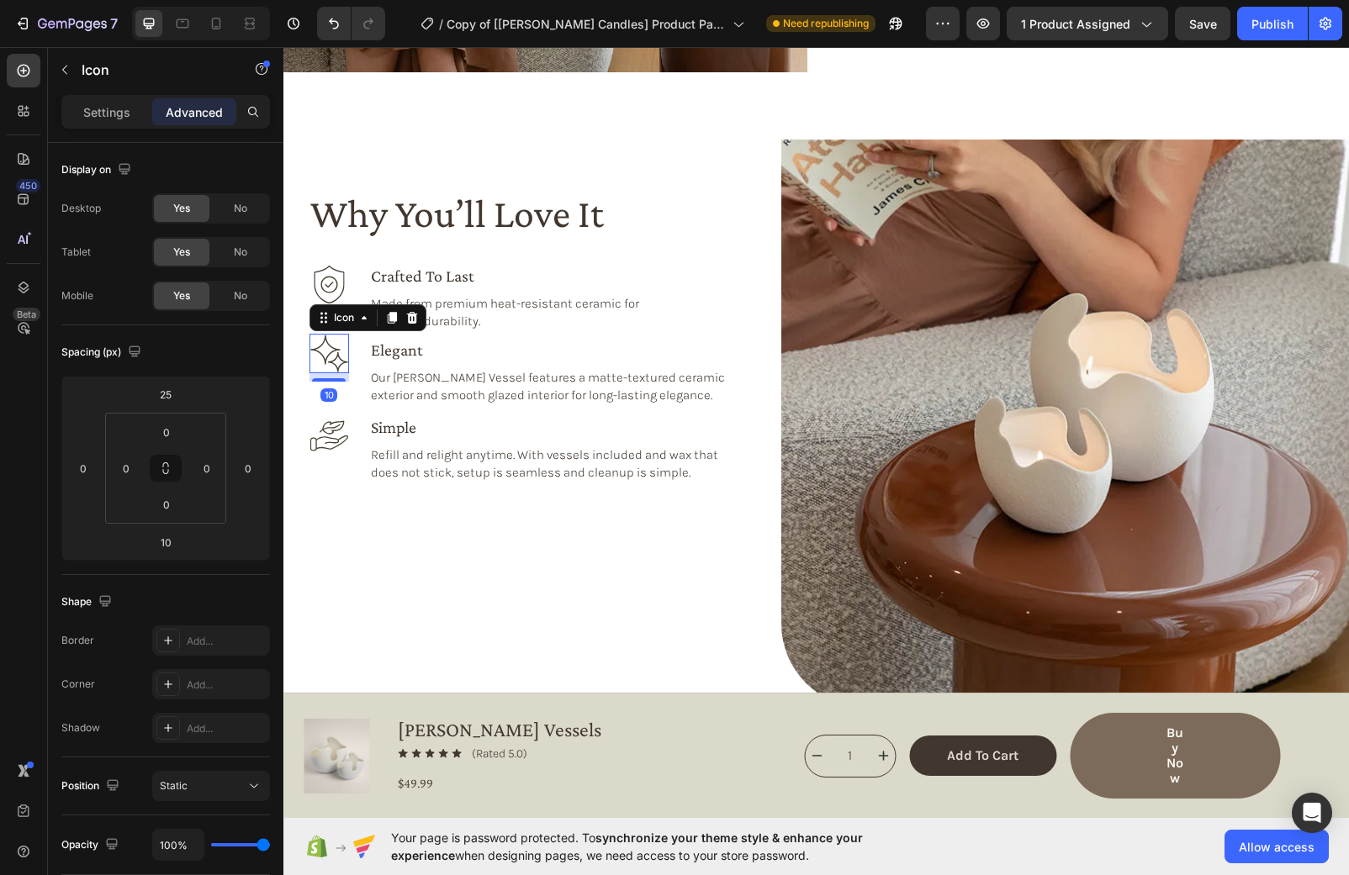
click at [336, 348] on icon at bounding box center [329, 354] width 40 height 40
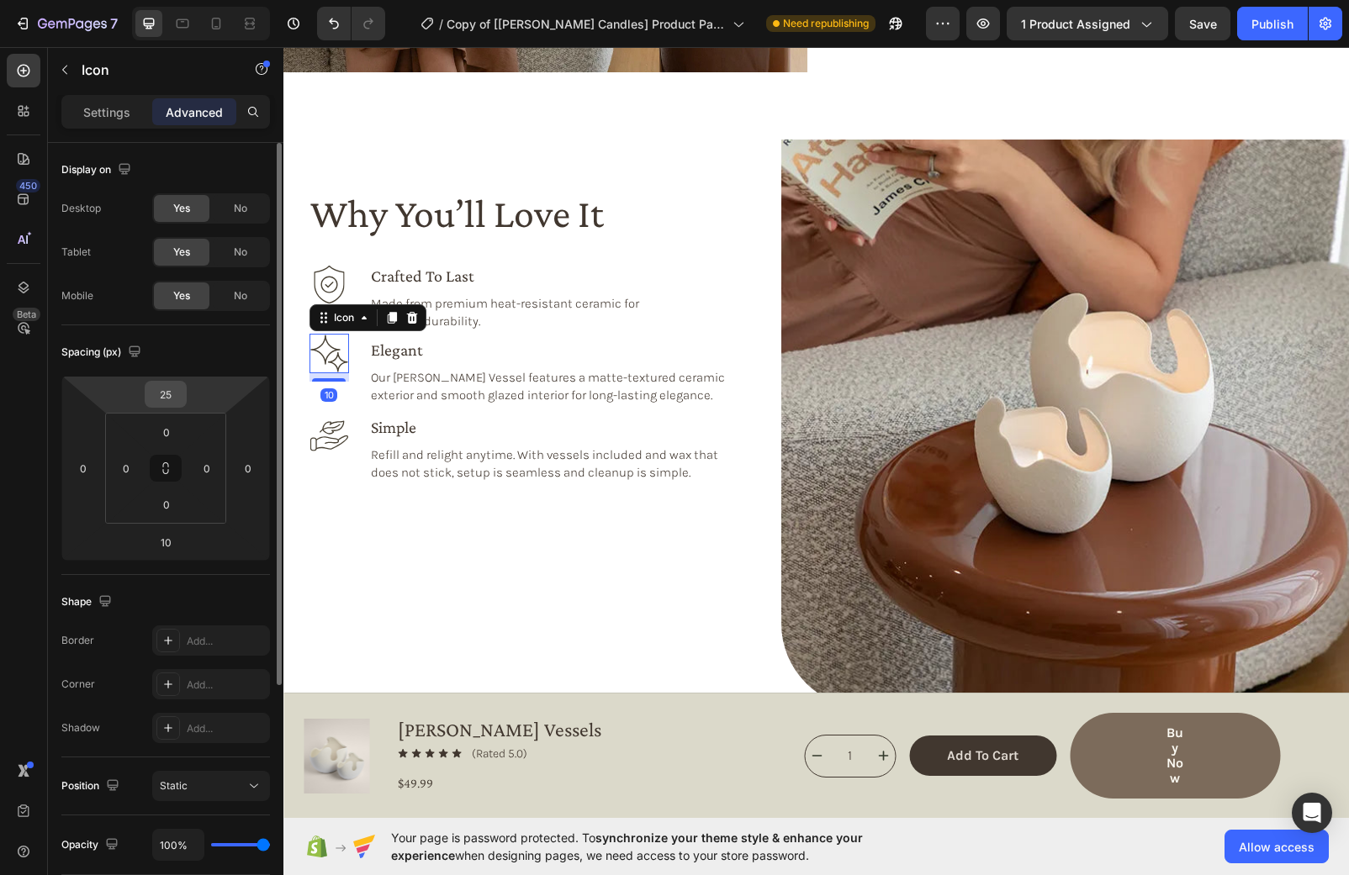
click at [174, 399] on input "25" at bounding box center [166, 394] width 34 height 25
type input "31"
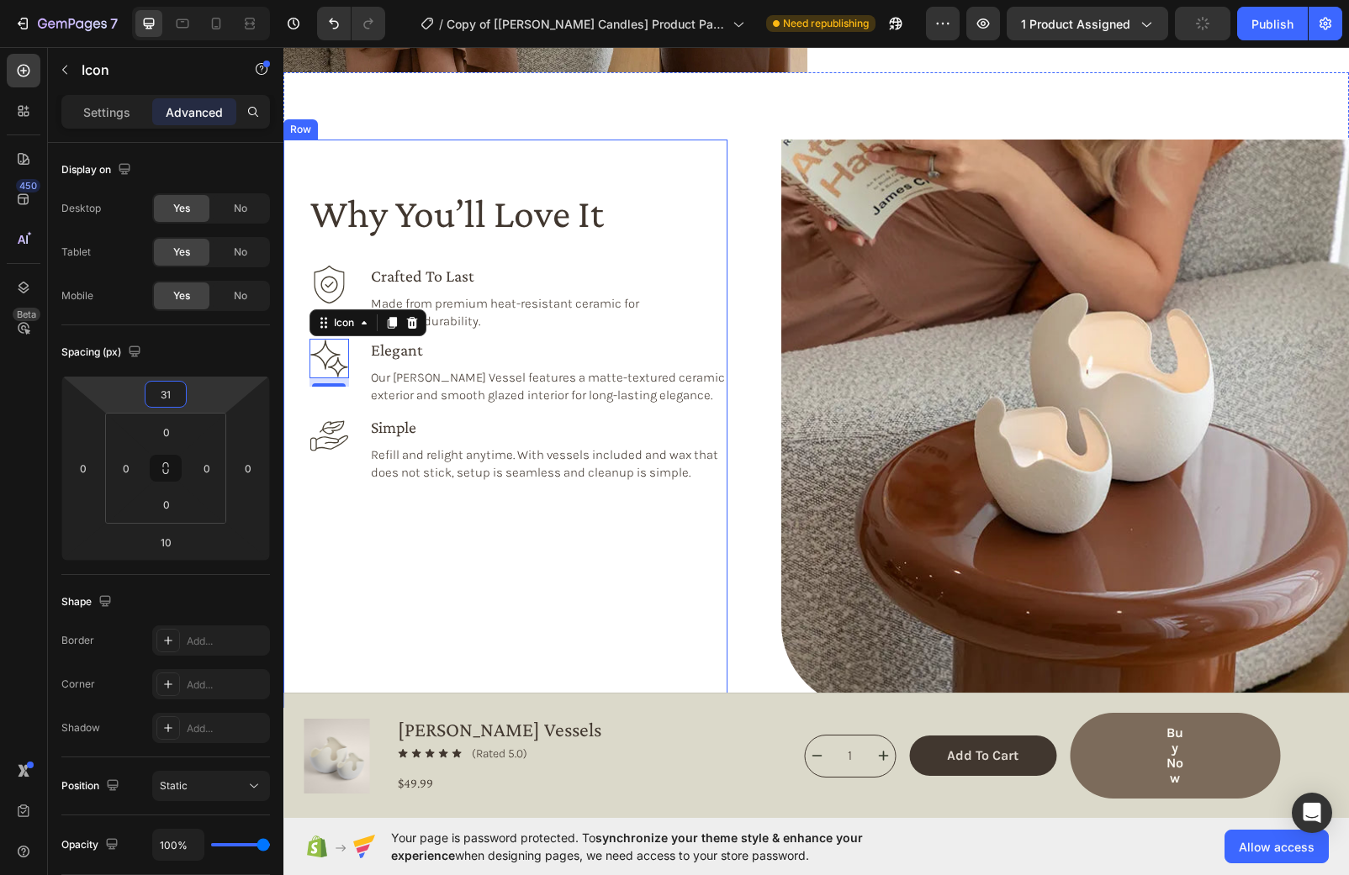
click at [503, 558] on div "Why You’ll Love It Heading Icon Icon 10 crafted to last Heading Made from premi…" at bounding box center [516, 448] width 424 height 517
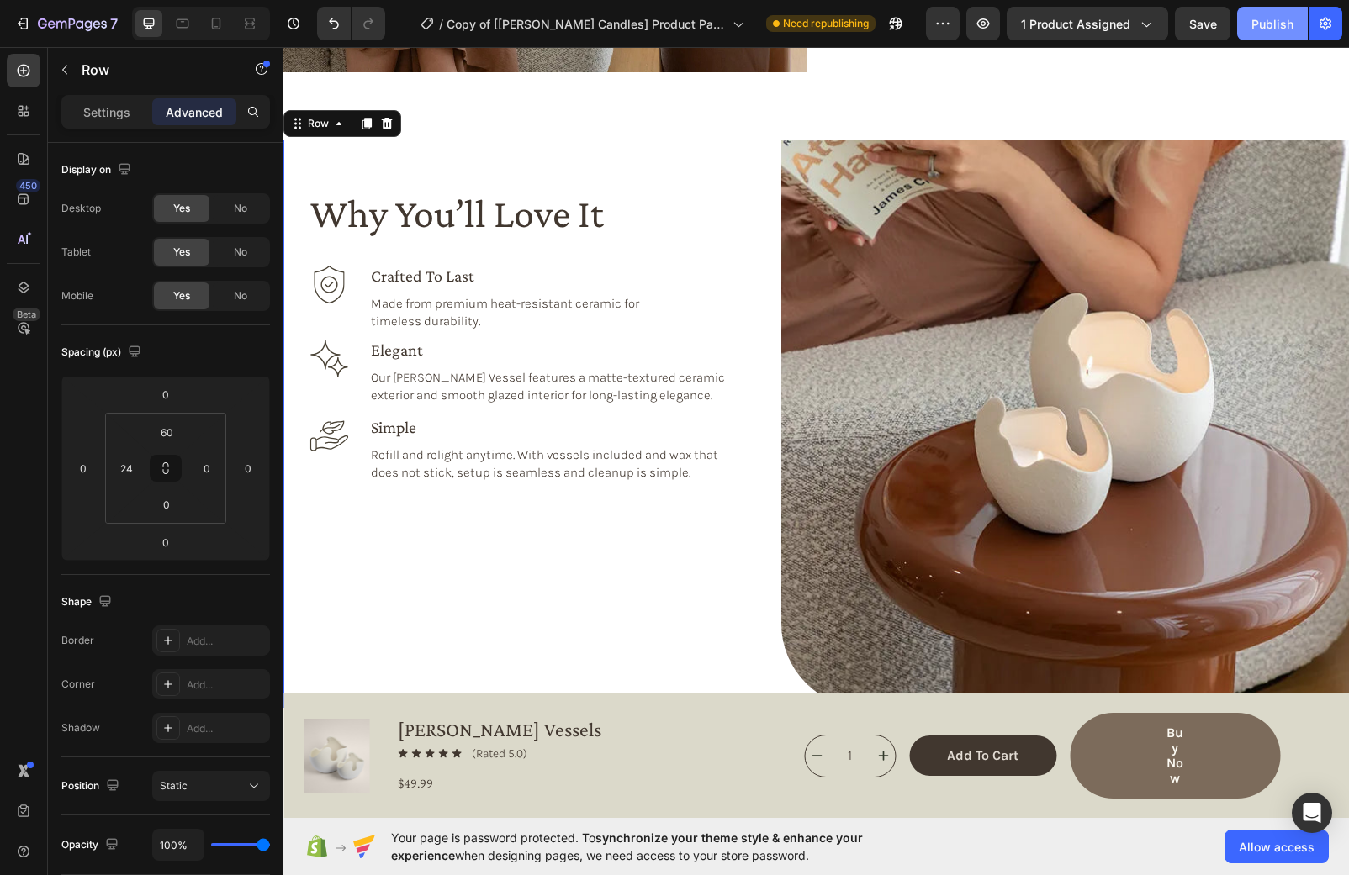
click at [1266, 38] on button "Publish" at bounding box center [1272, 24] width 71 height 34
